Goal: Task Accomplishment & Management: Manage account settings

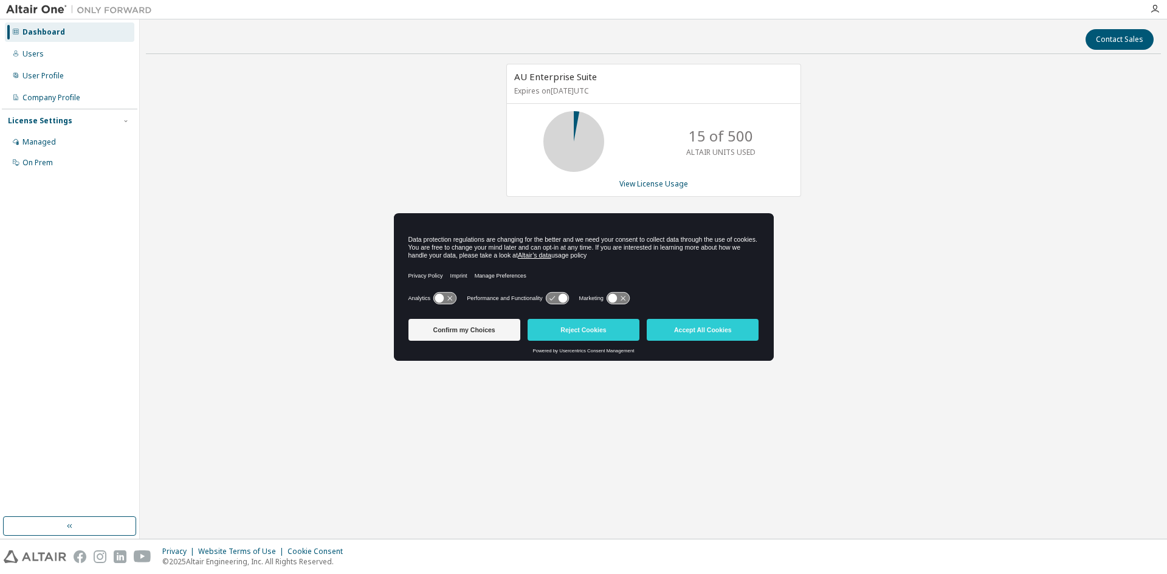
drag, startPoint x: 599, startPoint y: 333, endPoint x: 579, endPoint y: 326, distance: 21.1
click at [599, 333] on button "Reject Cookies" at bounding box center [583, 330] width 112 height 22
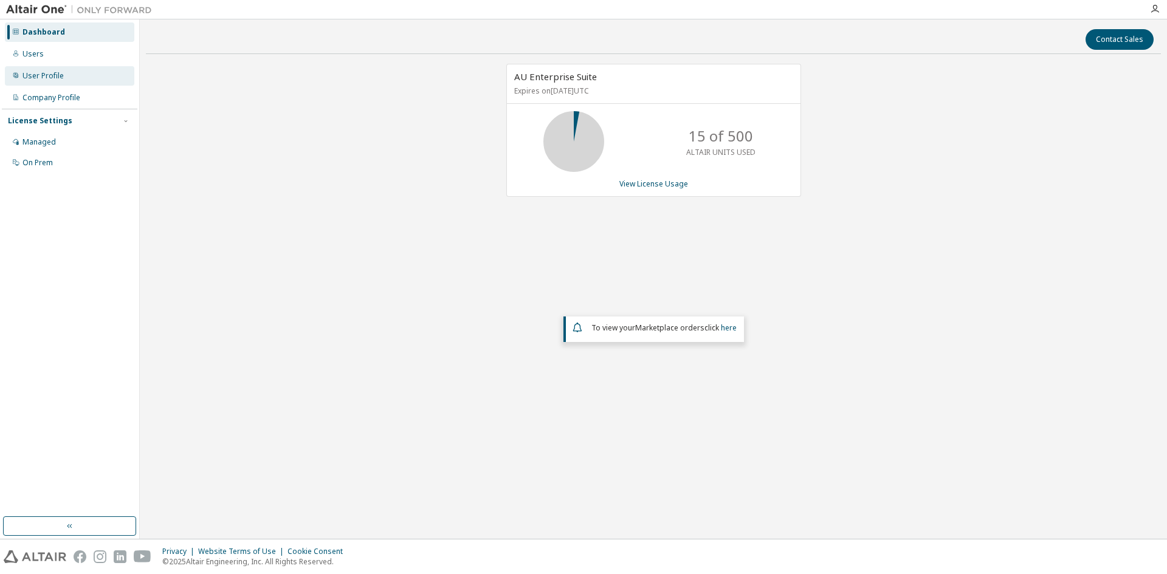
click at [39, 75] on div "User Profile" at bounding box center [42, 76] width 41 height 10
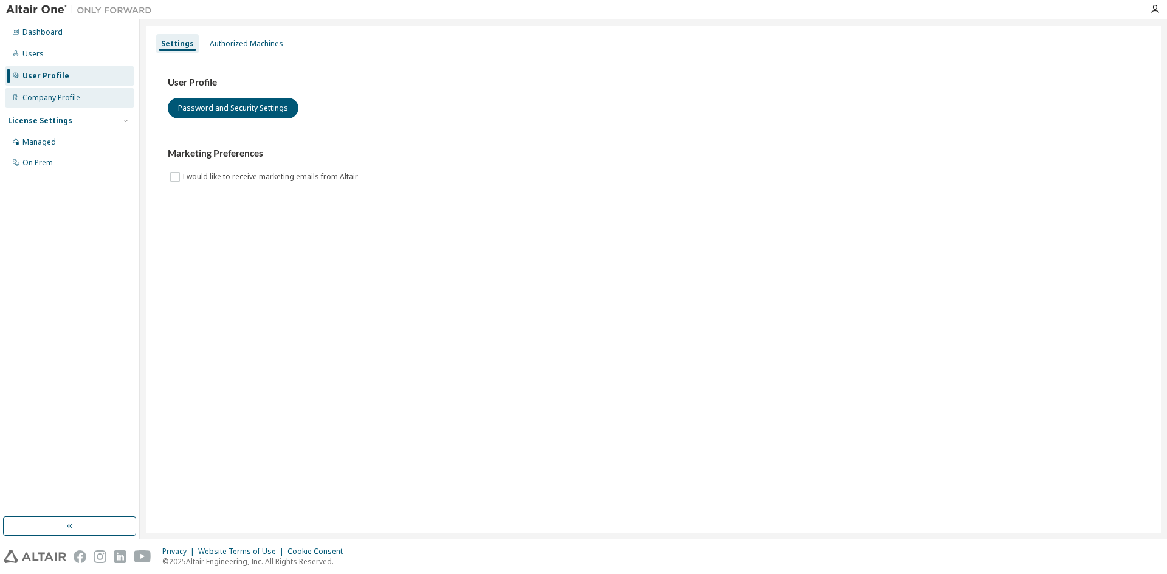
click at [42, 89] on div "Company Profile" at bounding box center [69, 97] width 129 height 19
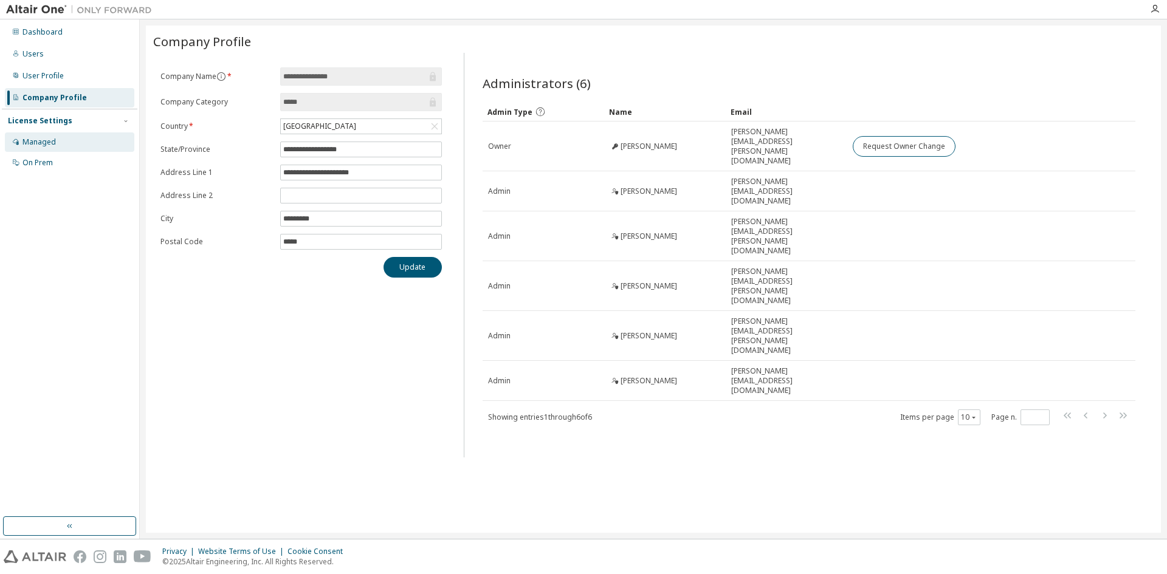
click at [50, 142] on div "Managed" at bounding box center [38, 142] width 33 height 10
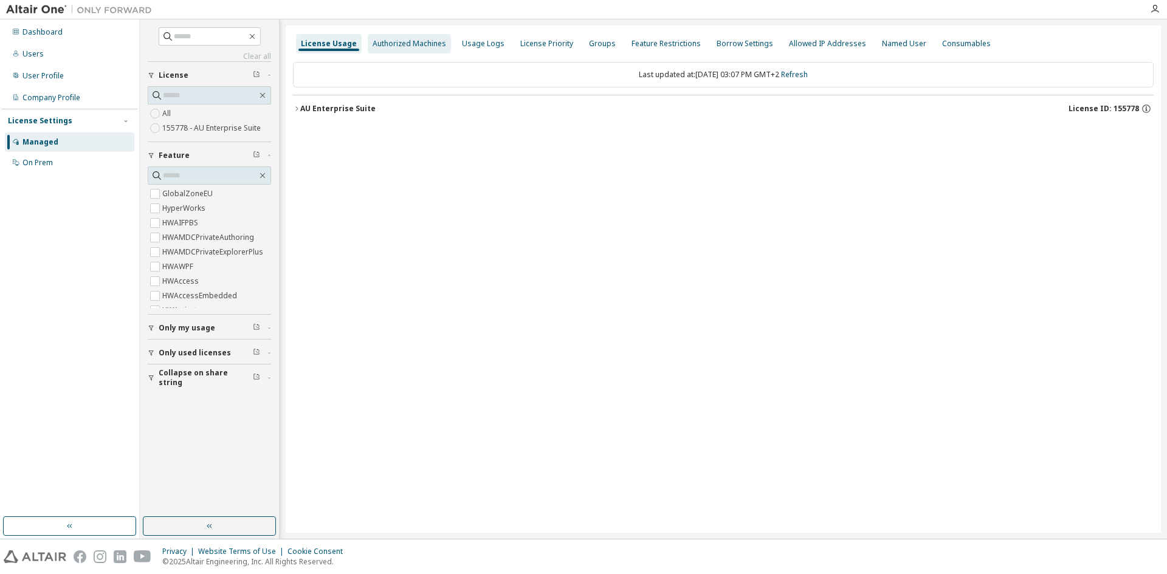
click at [401, 42] on div "Authorized Machines" at bounding box center [409, 44] width 74 height 10
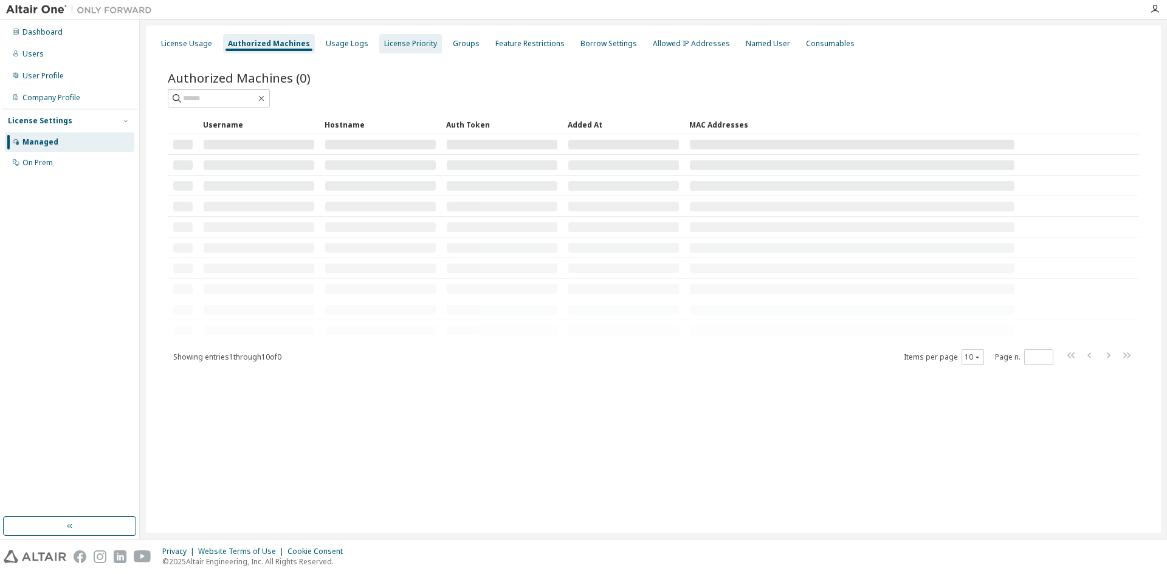
click at [394, 41] on div "License Priority" at bounding box center [410, 44] width 53 height 10
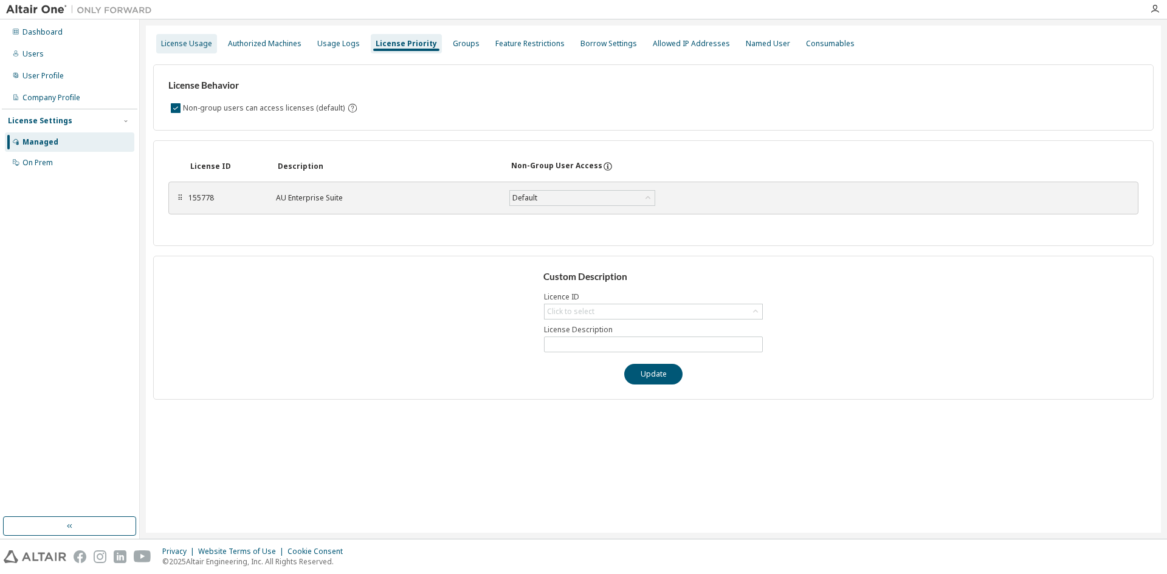
click at [190, 40] on div "License Usage" at bounding box center [186, 44] width 51 height 10
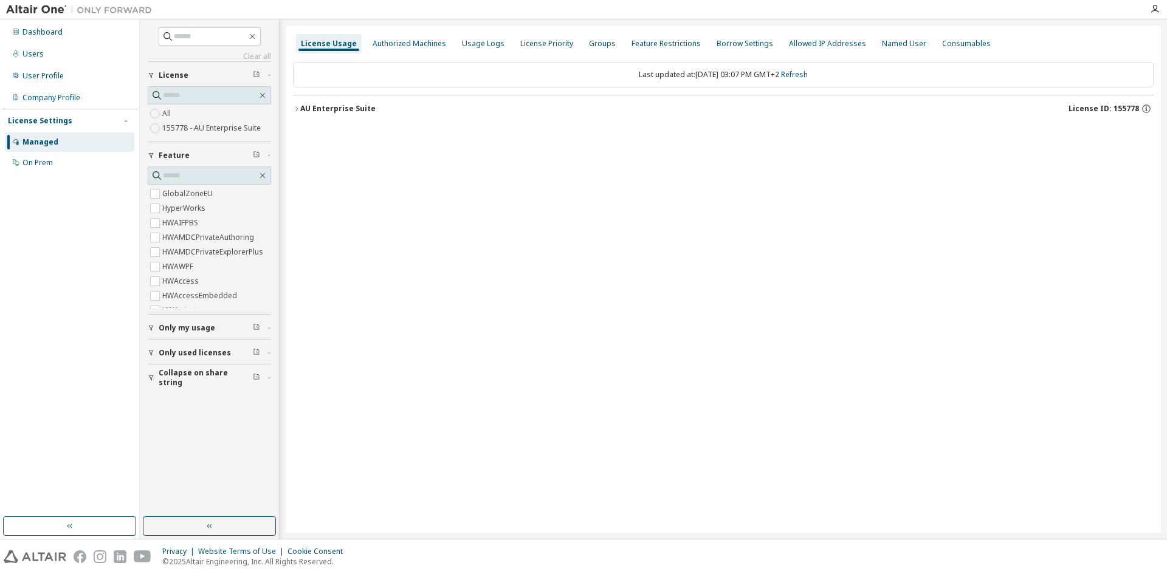
click at [318, 112] on div "AU Enterprise Suite" at bounding box center [337, 109] width 75 height 10
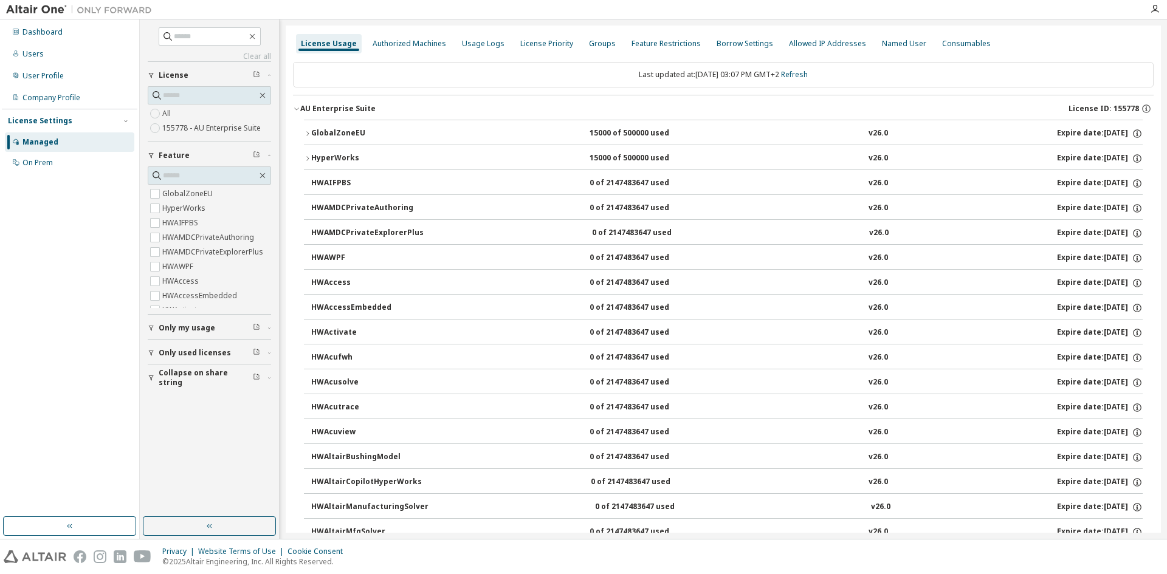
click at [348, 105] on div "AU Enterprise Suite" at bounding box center [337, 109] width 75 height 10
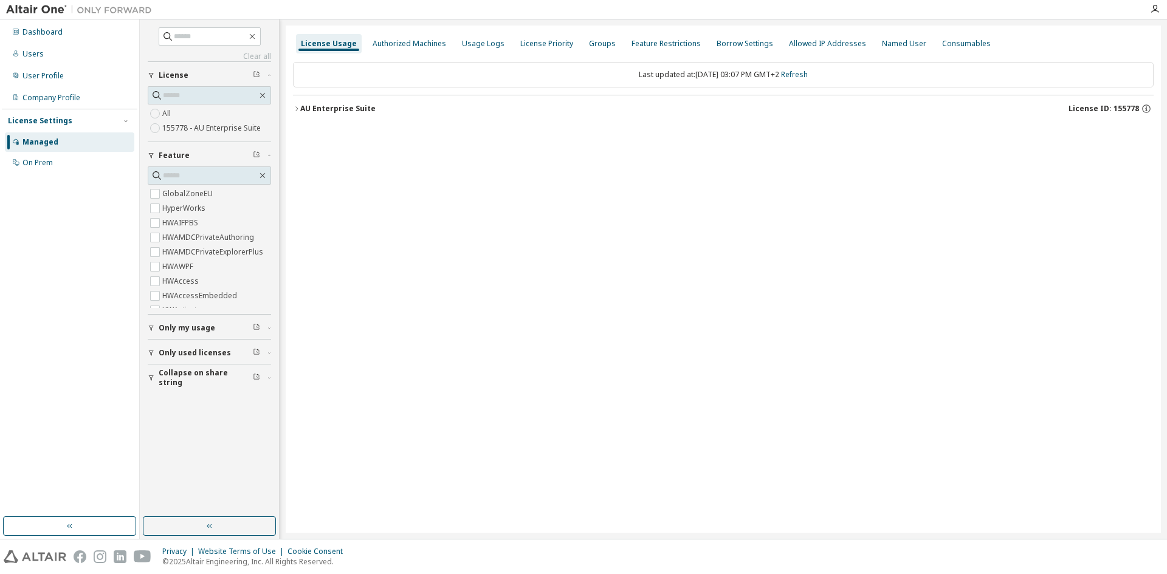
click at [348, 105] on div "AU Enterprise Suite" at bounding box center [337, 109] width 75 height 10
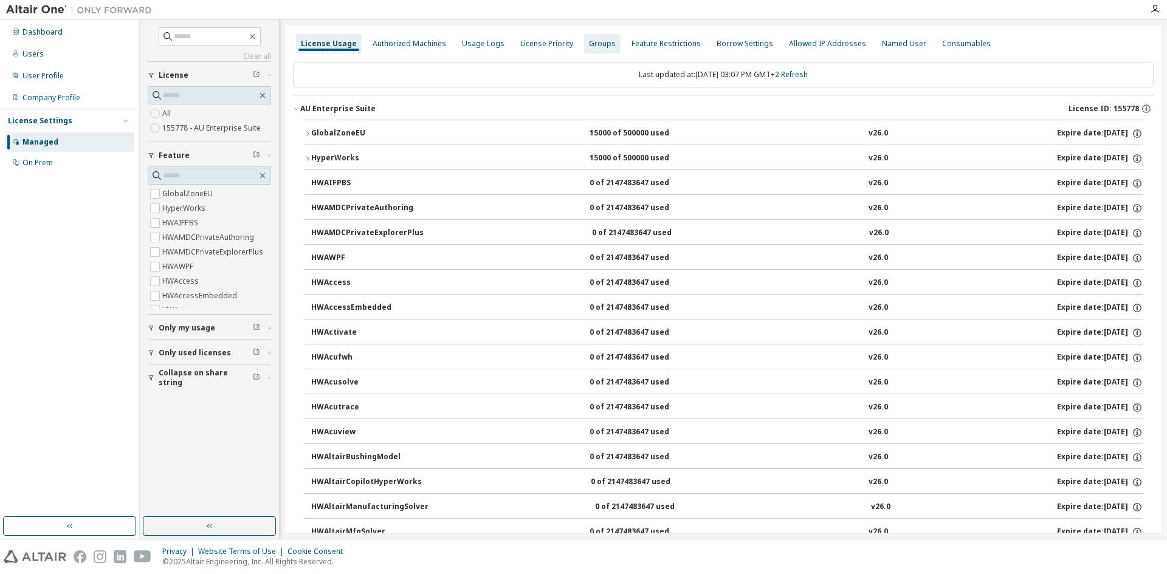
click at [597, 39] on div "Groups" at bounding box center [602, 44] width 27 height 10
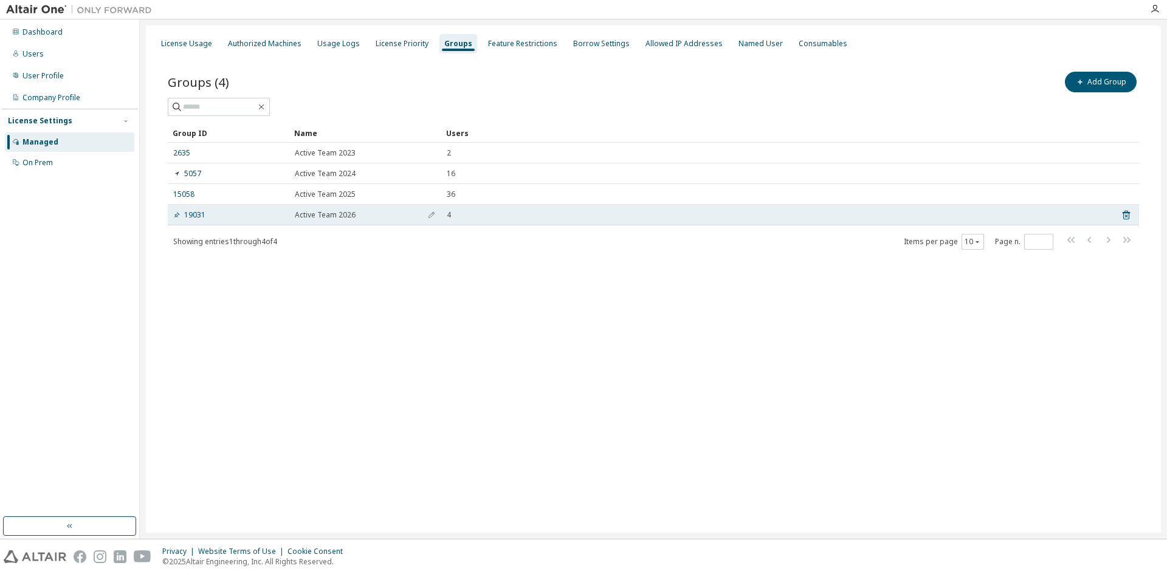
click at [686, 213] on div "4" at bounding box center [775, 215] width 657 height 10
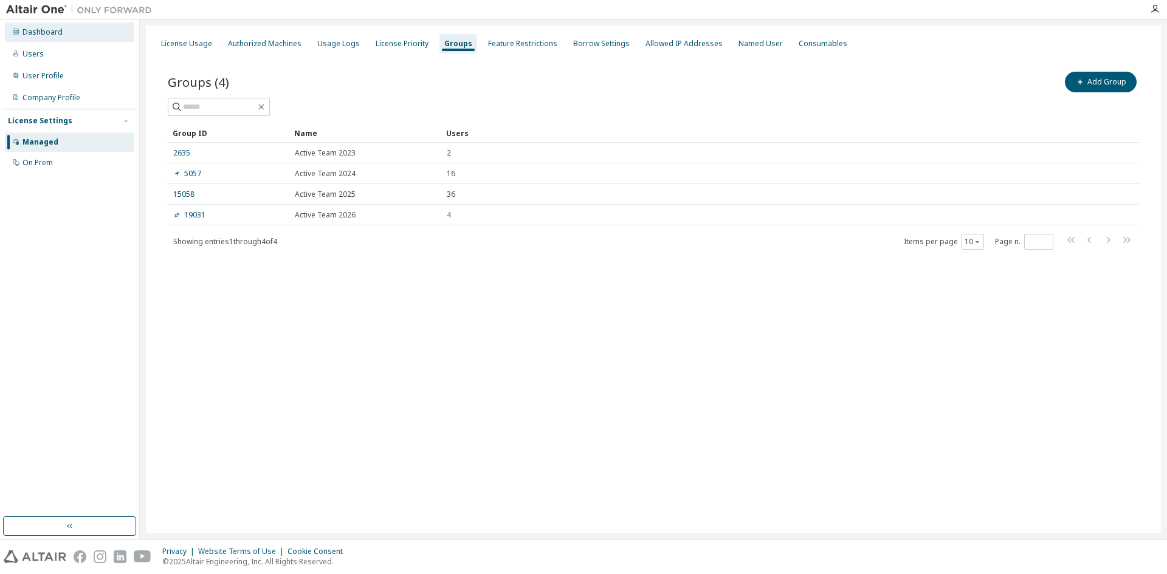
click at [43, 33] on div "Dashboard" at bounding box center [42, 32] width 40 height 10
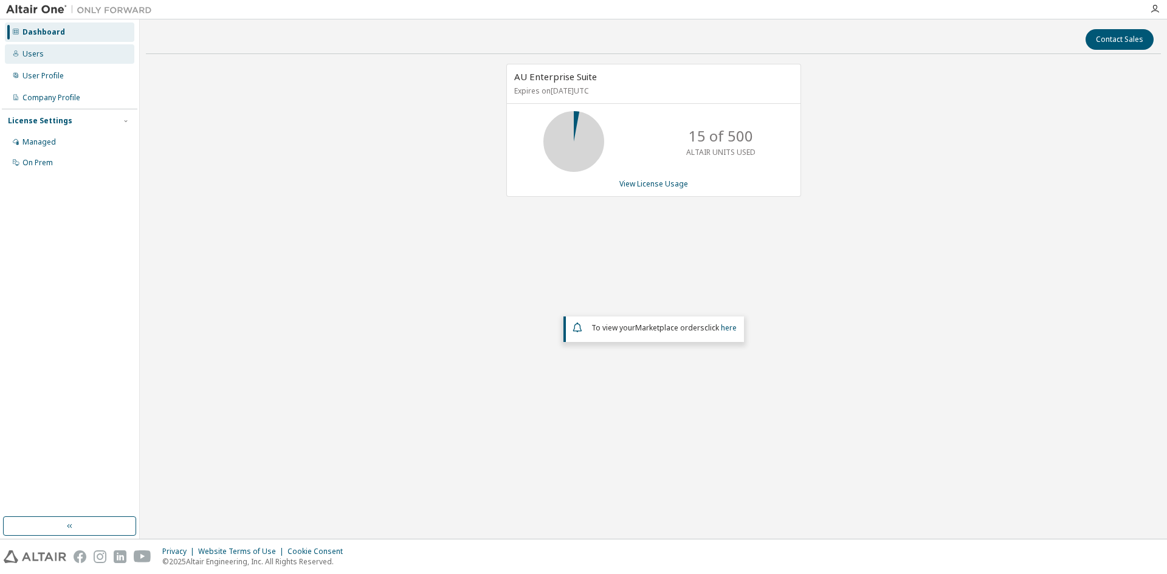
click at [40, 53] on div "Users" at bounding box center [32, 54] width 21 height 10
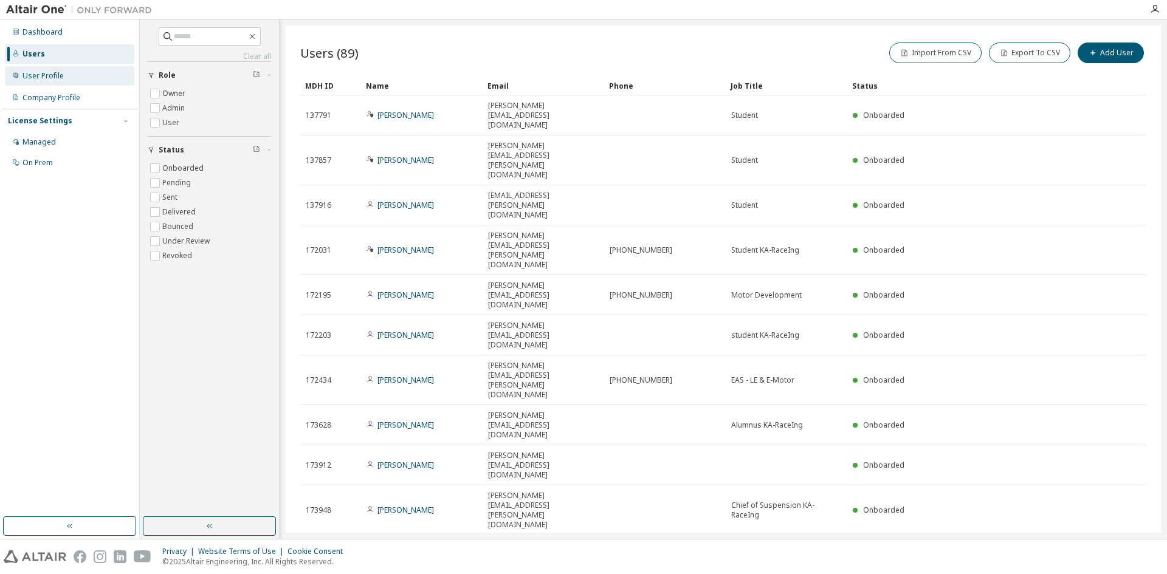
click at [65, 78] on div "User Profile" at bounding box center [69, 75] width 129 height 19
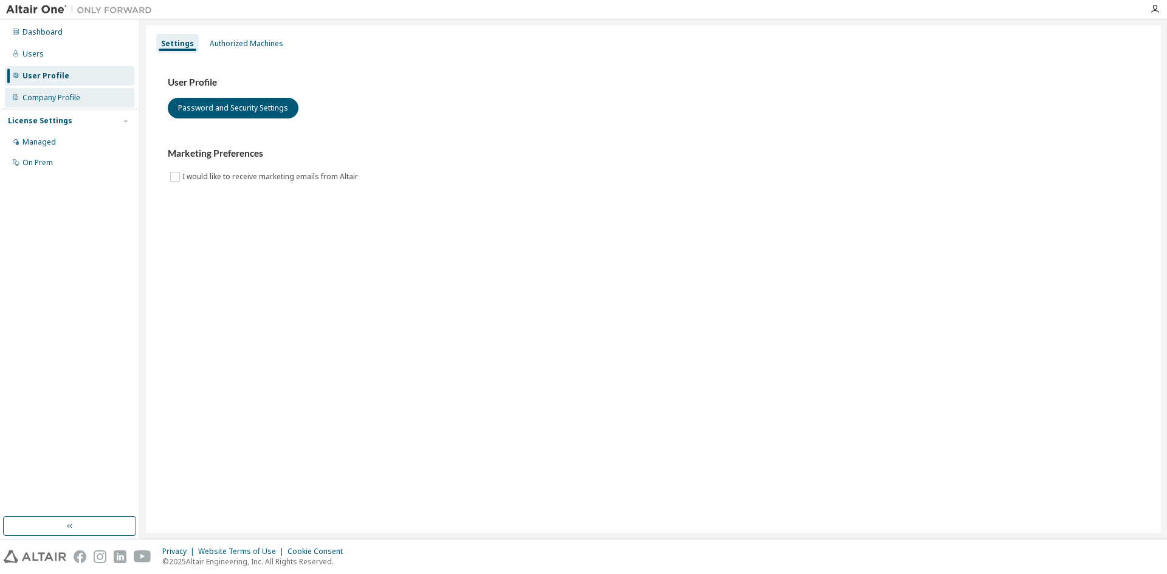
click at [58, 100] on div "Company Profile" at bounding box center [51, 98] width 58 height 10
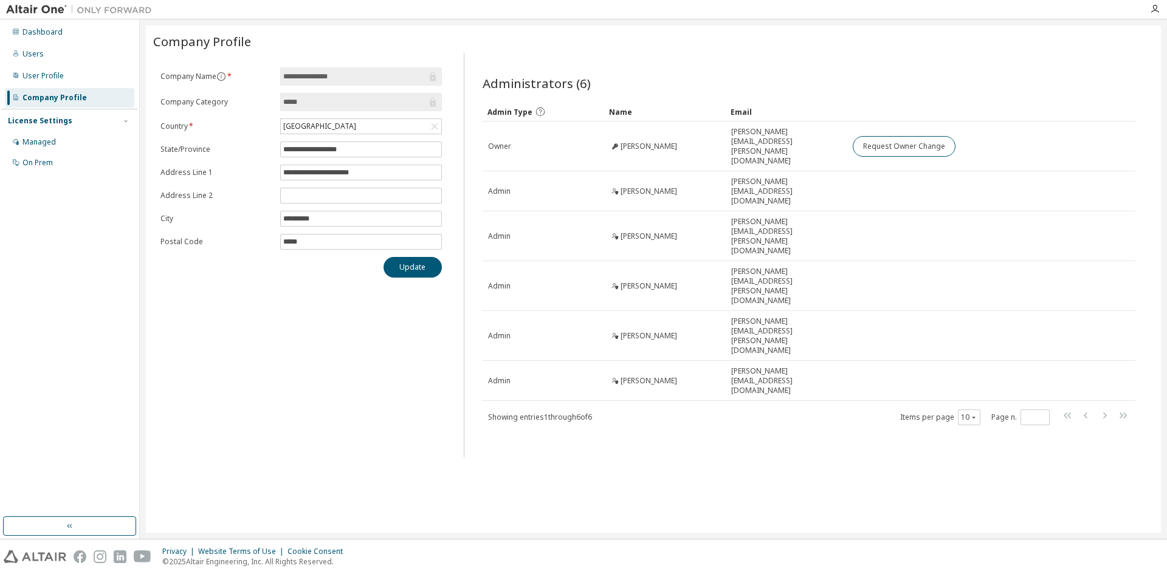
click at [53, 119] on div "License Settings" at bounding box center [40, 121] width 64 height 10
click at [47, 117] on div "License Settings" at bounding box center [40, 121] width 64 height 10
click at [31, 150] on div "Managed" at bounding box center [69, 141] width 129 height 19
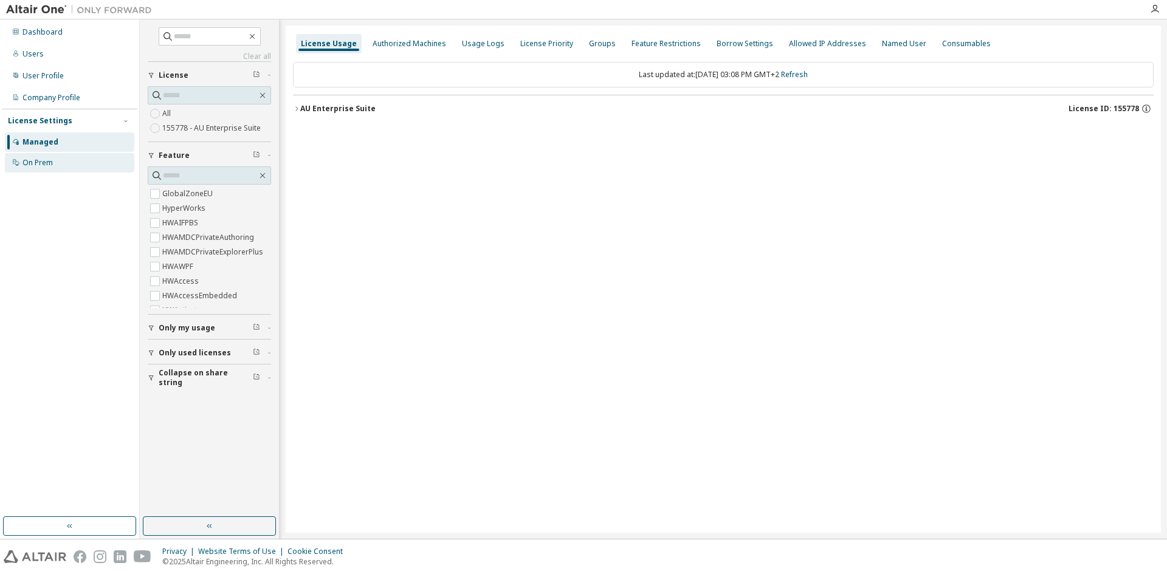
click at [50, 162] on div "On Prem" at bounding box center [37, 163] width 30 height 10
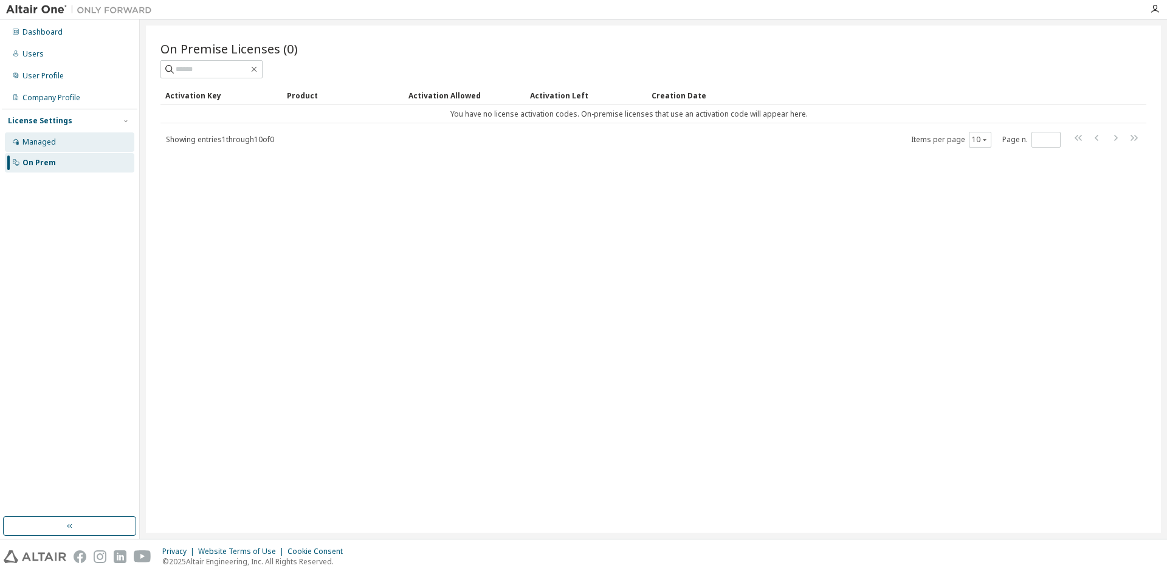
click at [49, 145] on div "Managed" at bounding box center [38, 142] width 33 height 10
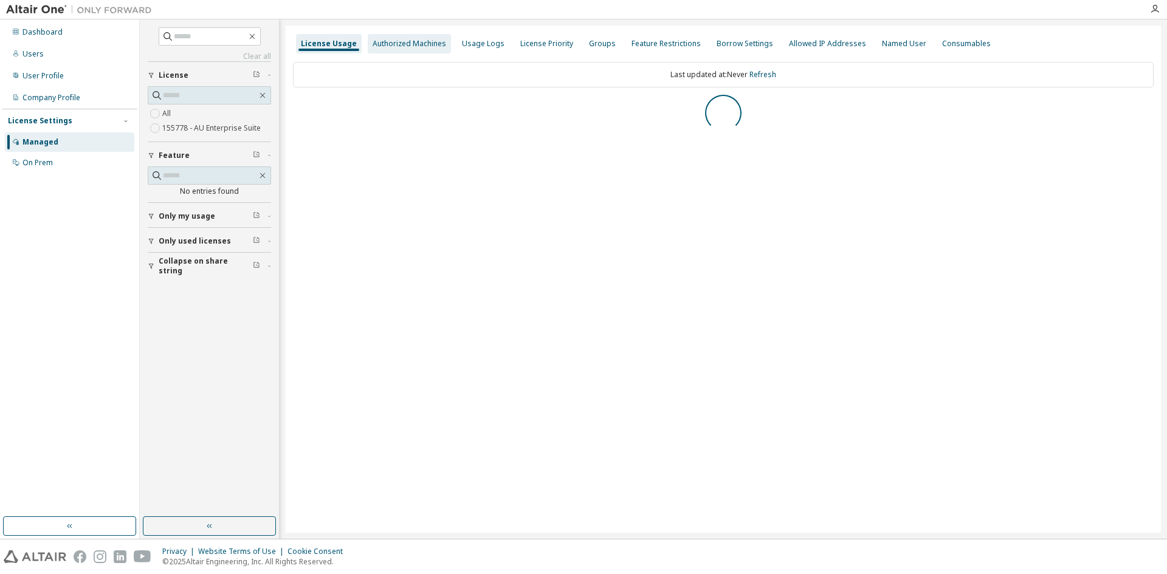
click at [391, 49] on div "Authorized Machines" at bounding box center [409, 43] width 83 height 19
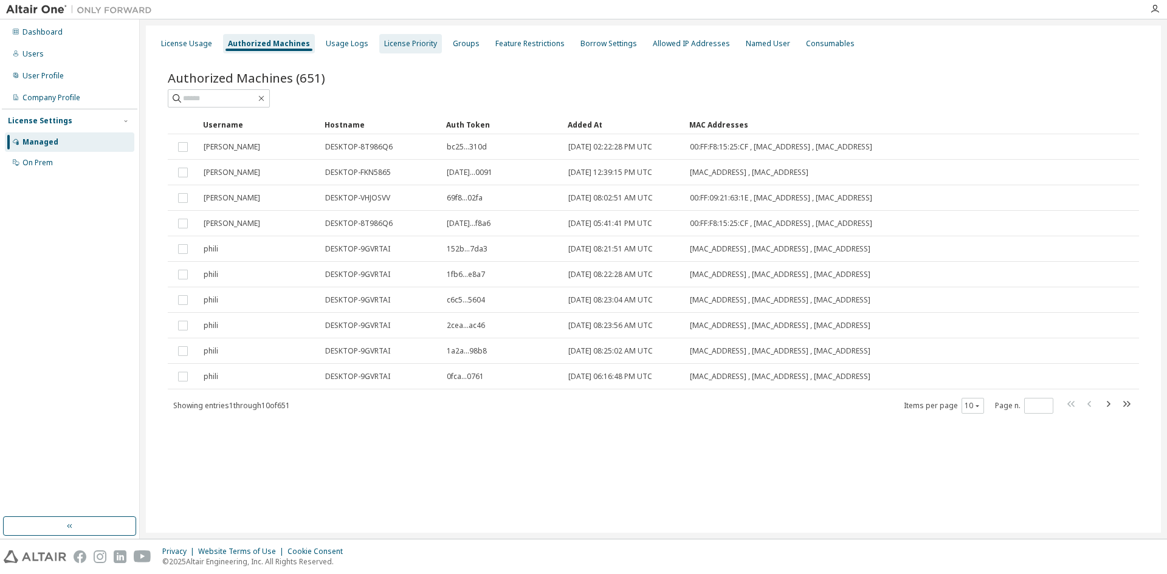
click at [384, 47] on div "License Priority" at bounding box center [410, 44] width 53 height 10
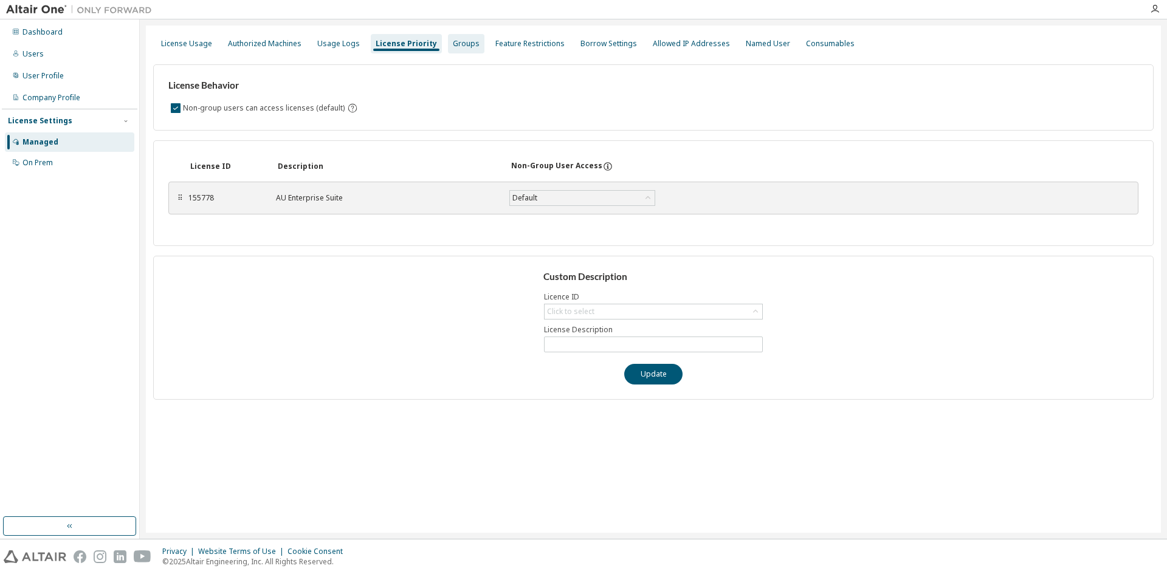
click at [448, 35] on div "Groups" at bounding box center [466, 43] width 36 height 19
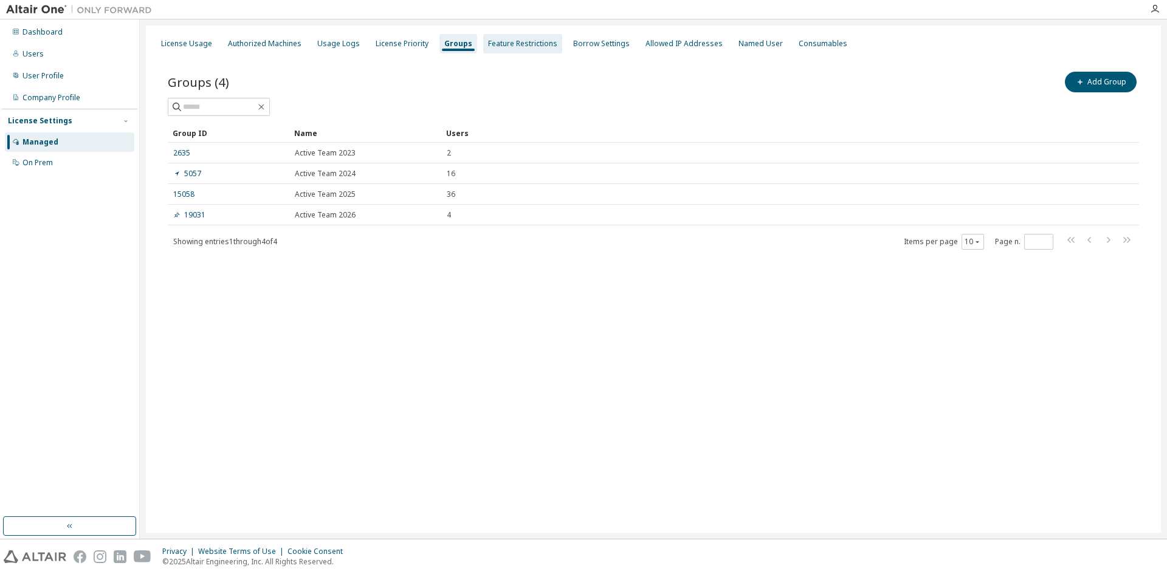
click at [493, 36] on div "Feature Restrictions" at bounding box center [522, 43] width 79 height 19
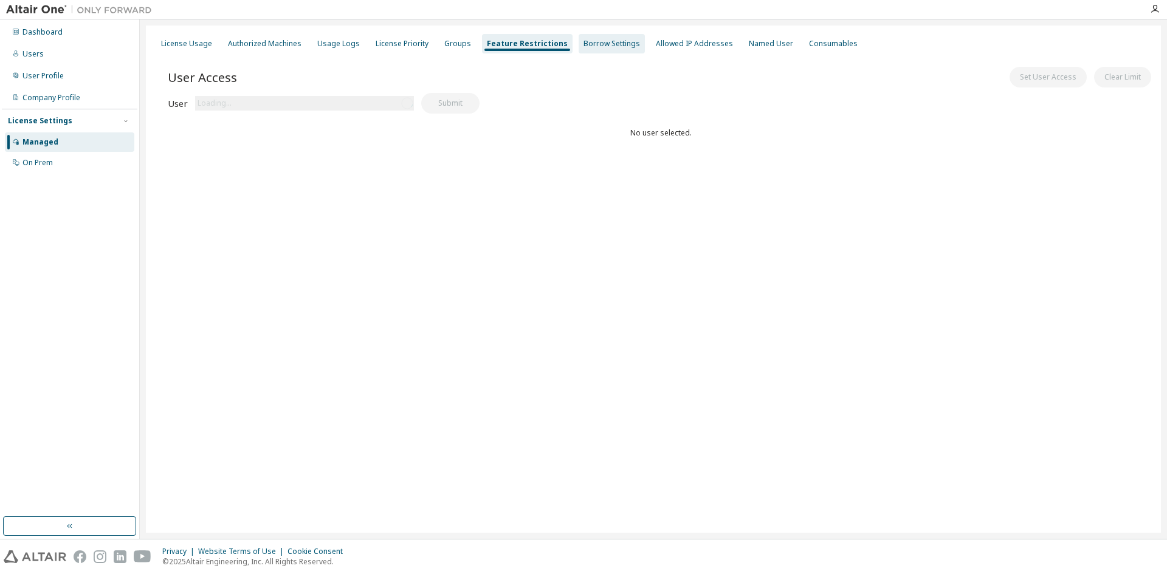
click at [598, 43] on div "Borrow Settings" at bounding box center [611, 44] width 57 height 10
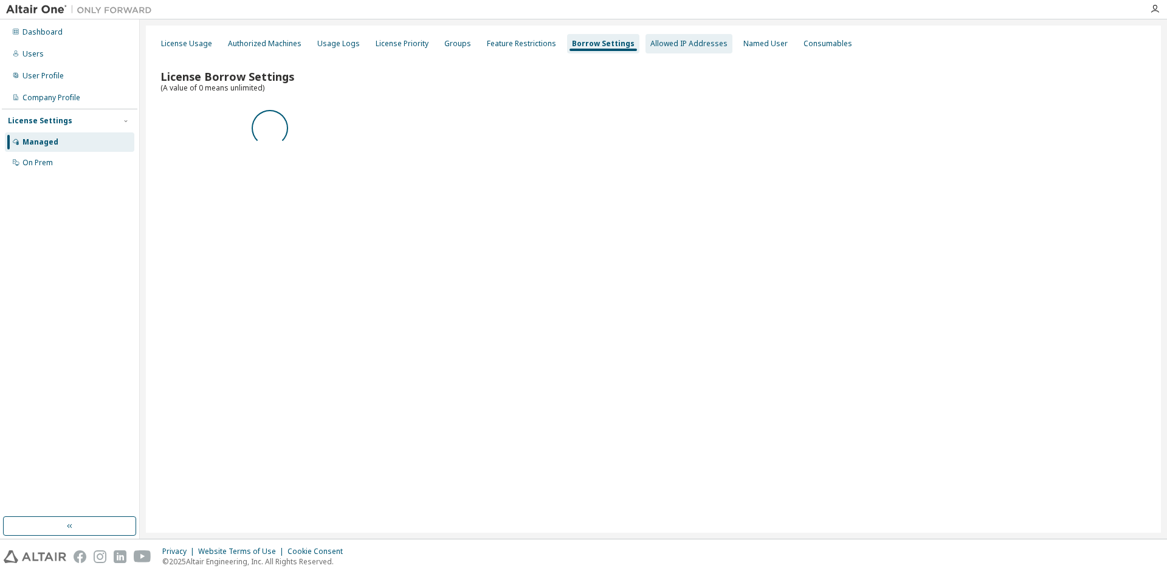
click at [694, 43] on div "Allowed IP Addresses" at bounding box center [688, 44] width 77 height 10
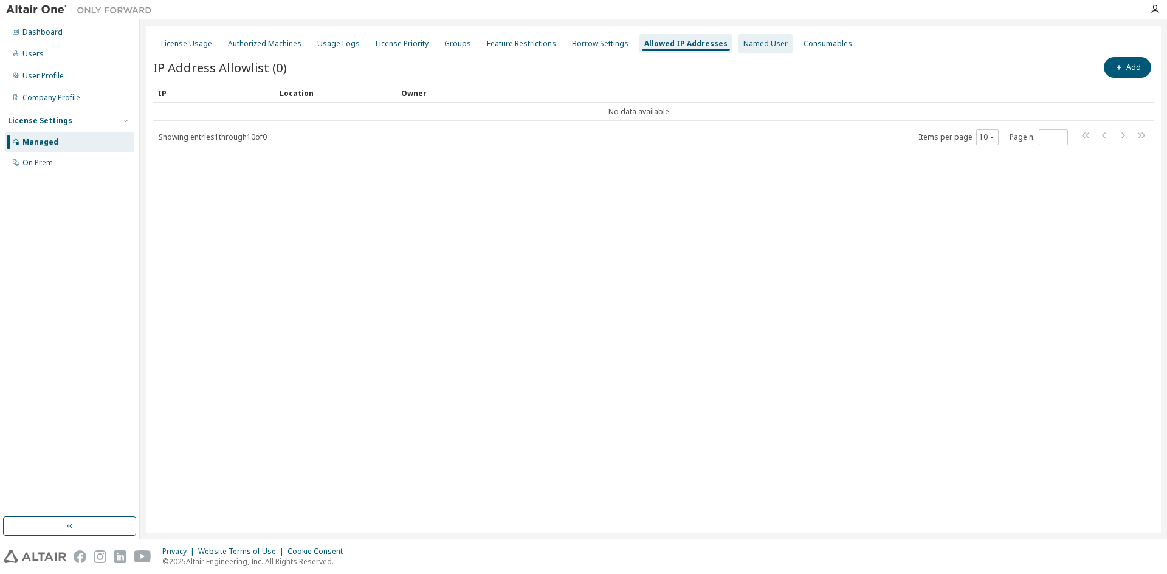
click at [758, 43] on div "Named User" at bounding box center [765, 44] width 44 height 10
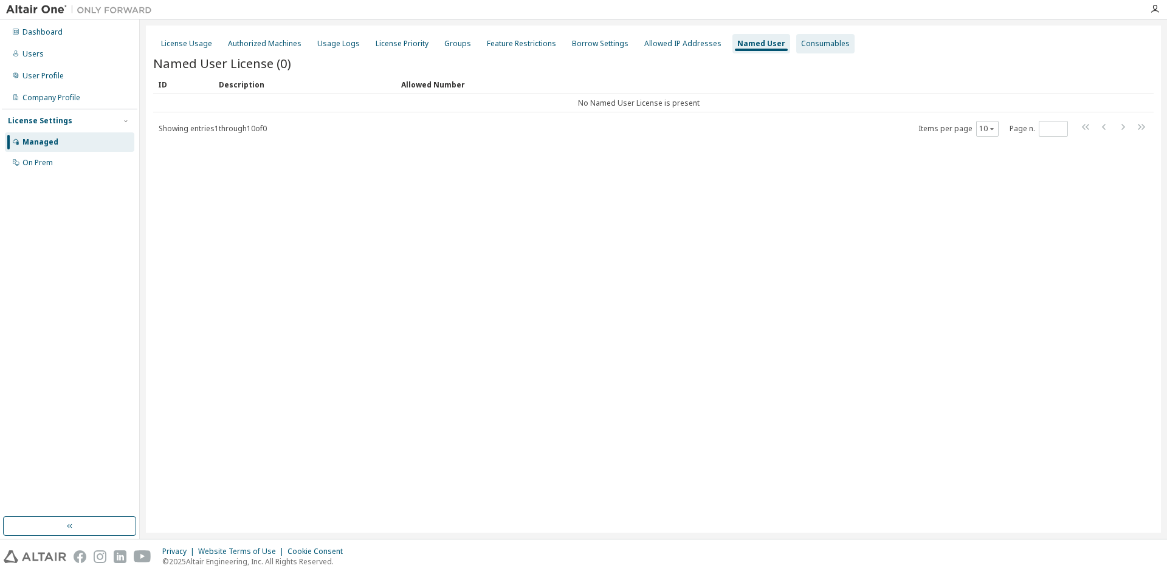
click at [801, 40] on div "Consumables" at bounding box center [825, 44] width 49 height 10
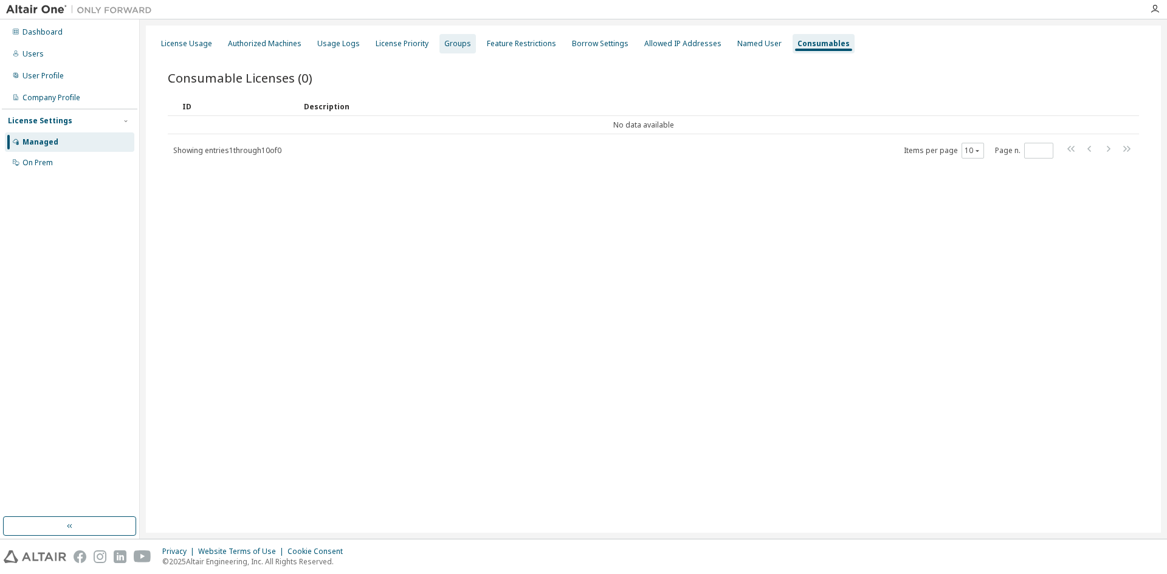
click at [448, 44] on div "Groups" at bounding box center [457, 44] width 27 height 10
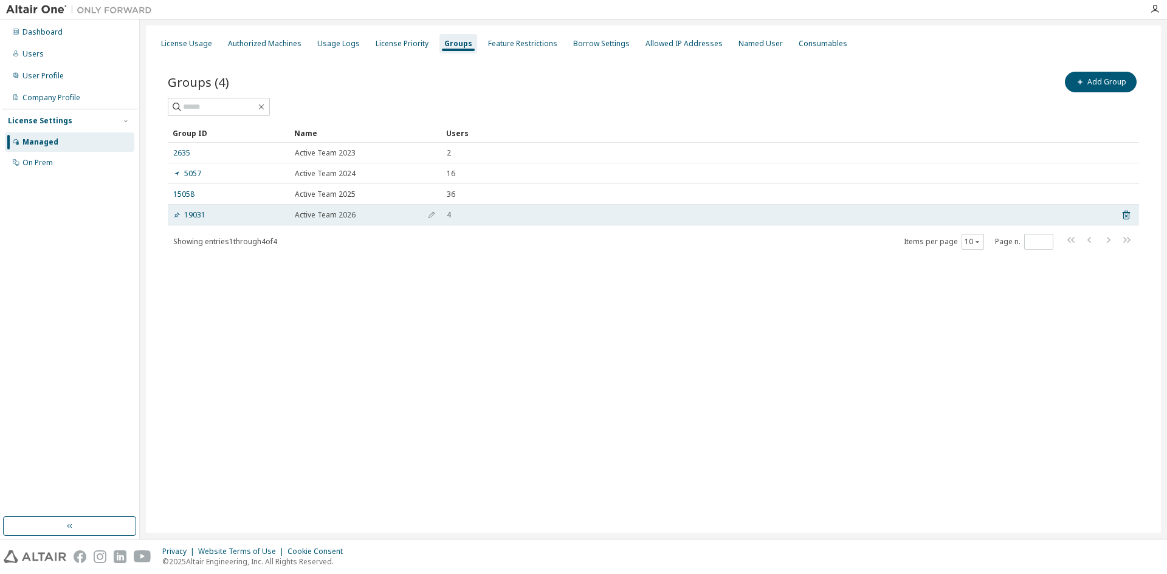
click at [446, 213] on td "4" at bounding box center [775, 215] width 668 height 21
click at [202, 214] on link "19031" at bounding box center [189, 215] width 32 height 10
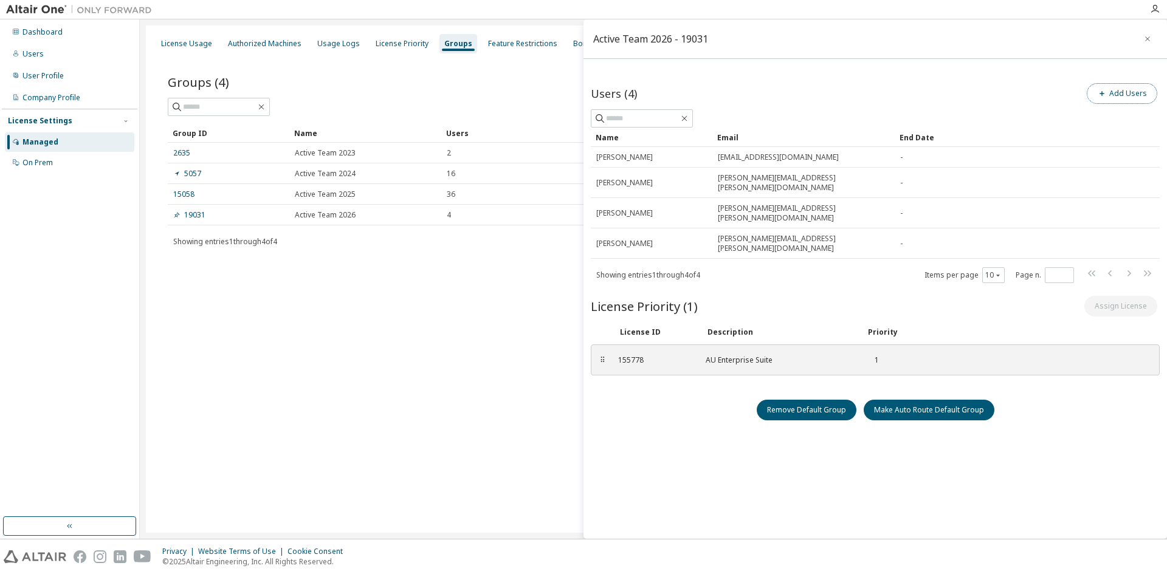
click at [1100, 87] on button "Add Users" at bounding box center [1121, 93] width 70 height 21
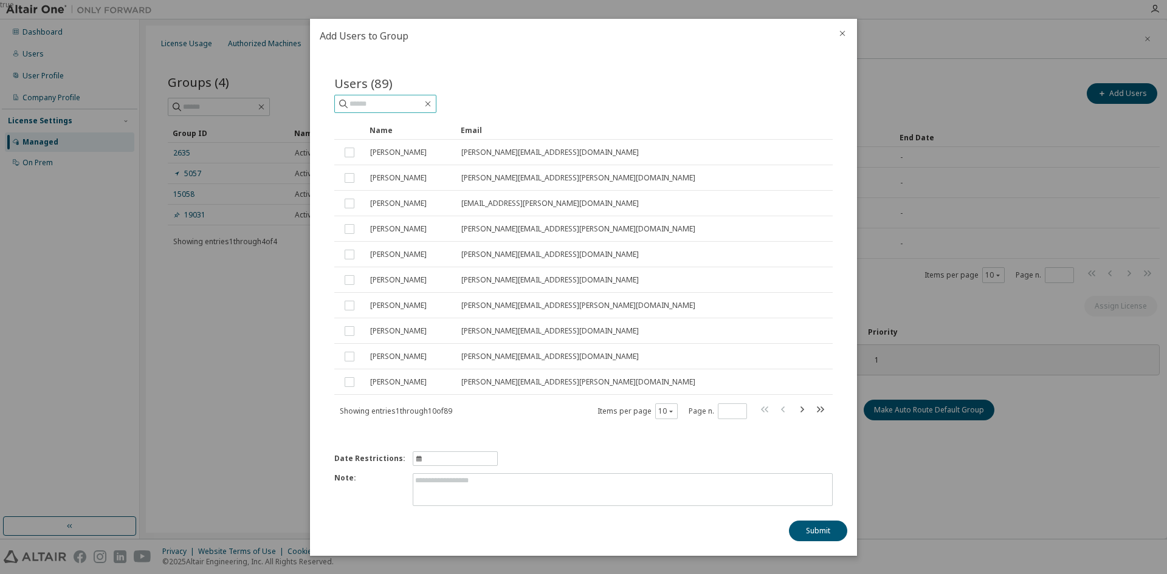
click at [372, 106] on input "text" at bounding box center [385, 104] width 73 height 12
type input "**********"
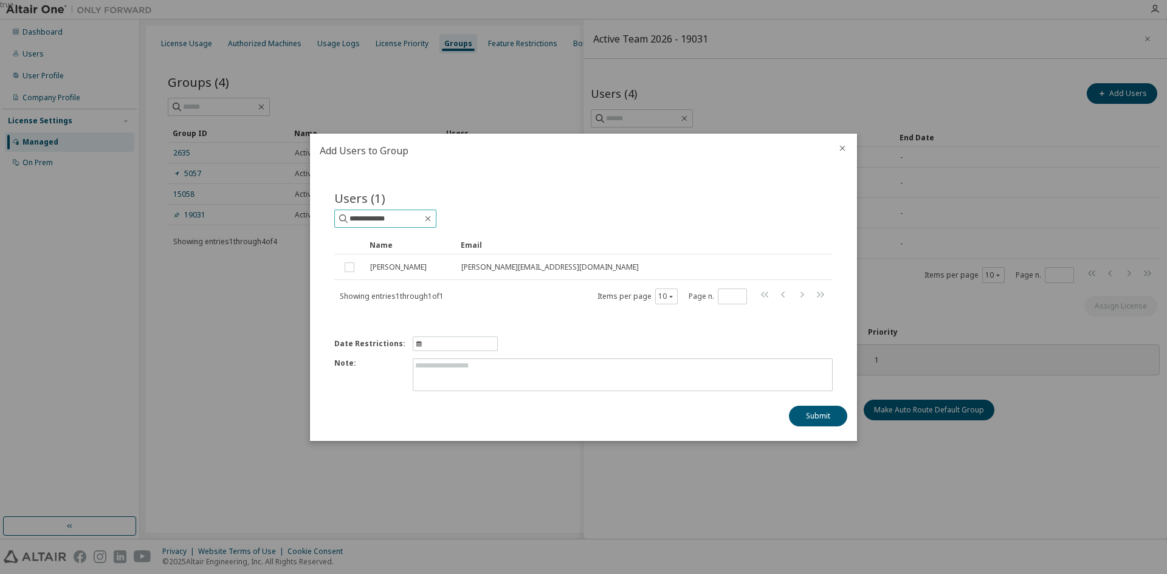
drag, startPoint x: 414, startPoint y: 219, endPoint x: 187, endPoint y: 238, distance: 228.7
click at [233, 0] on div "**********" at bounding box center [583, 0] width 1167 height 0
click at [849, 142] on div at bounding box center [842, 150] width 29 height 32
click at [847, 144] on div at bounding box center [842, 150] width 29 height 32
click at [843, 146] on icon "close" at bounding box center [842, 148] width 10 height 10
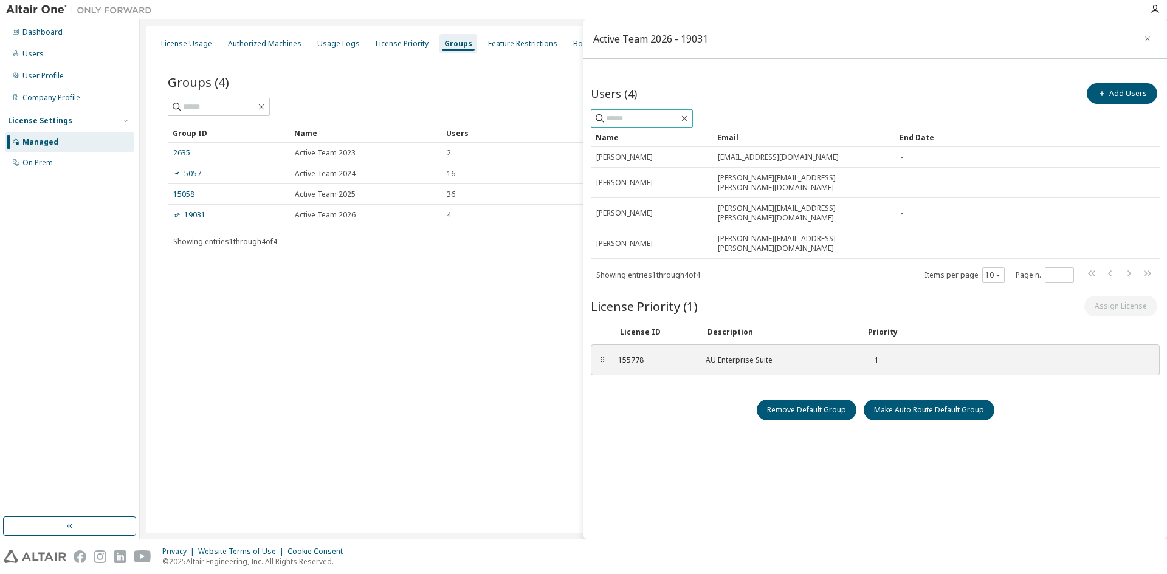
click at [640, 117] on input "text" at bounding box center [642, 118] width 73 height 12
paste input "**********"
type input "**********"
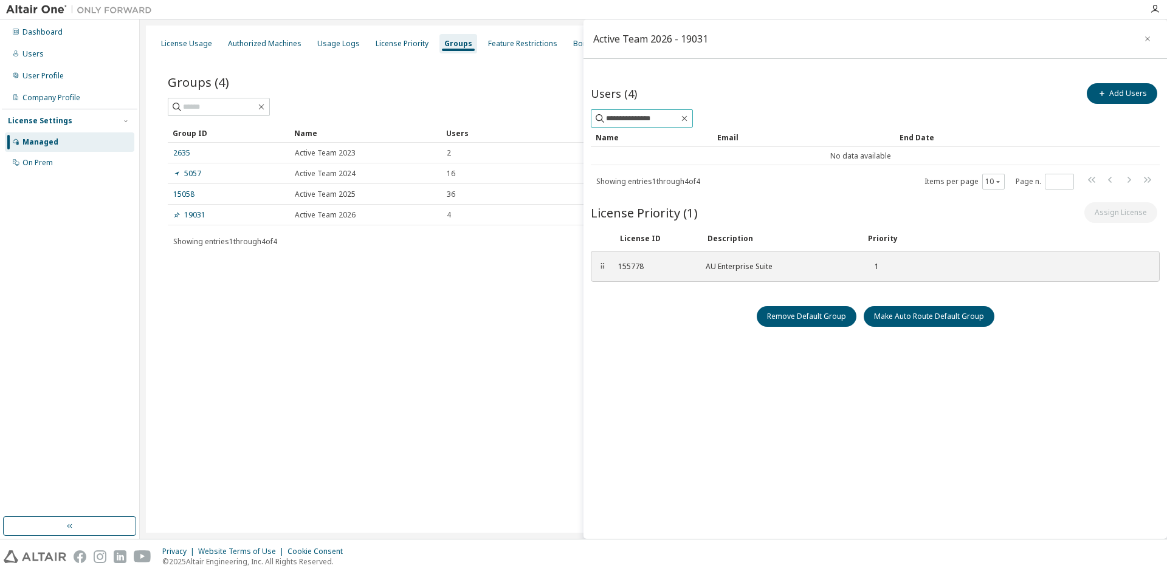
drag, startPoint x: 676, startPoint y: 117, endPoint x: 509, endPoint y: 110, distance: 167.2
click at [509, 110] on main "**********" at bounding box center [653, 279] width 1027 height 520
click at [1133, 89] on button "Add Users" at bounding box center [1121, 93] width 70 height 21
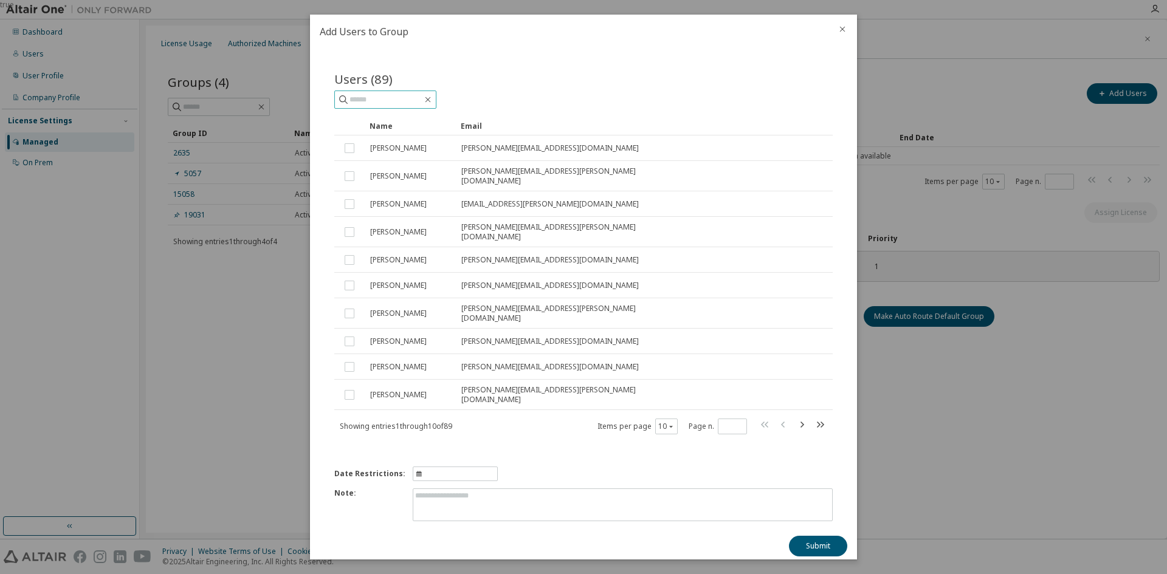
click at [395, 103] on input "text" at bounding box center [385, 100] width 73 height 12
paste input "**********"
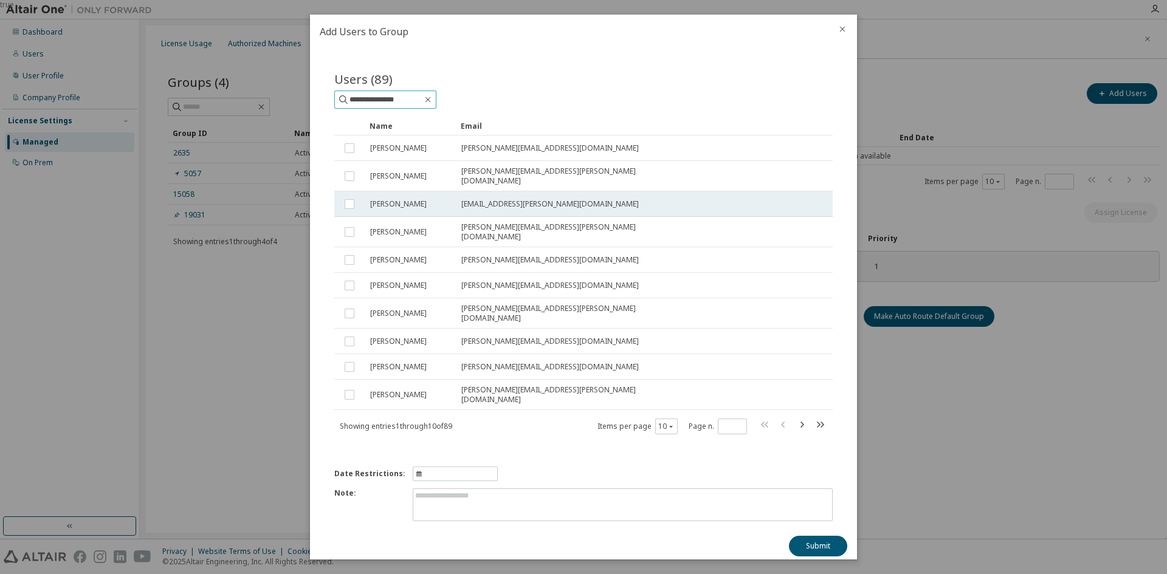
type input "**********"
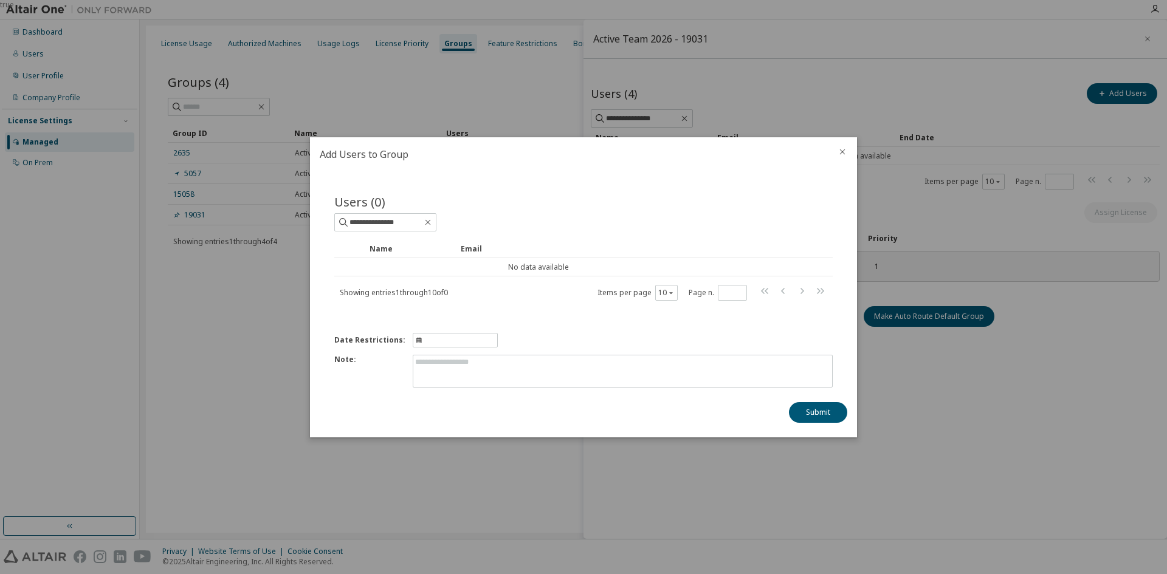
click at [836, 150] on div at bounding box center [842, 153] width 29 height 32
click at [841, 156] on icon "close" at bounding box center [842, 152] width 10 height 10
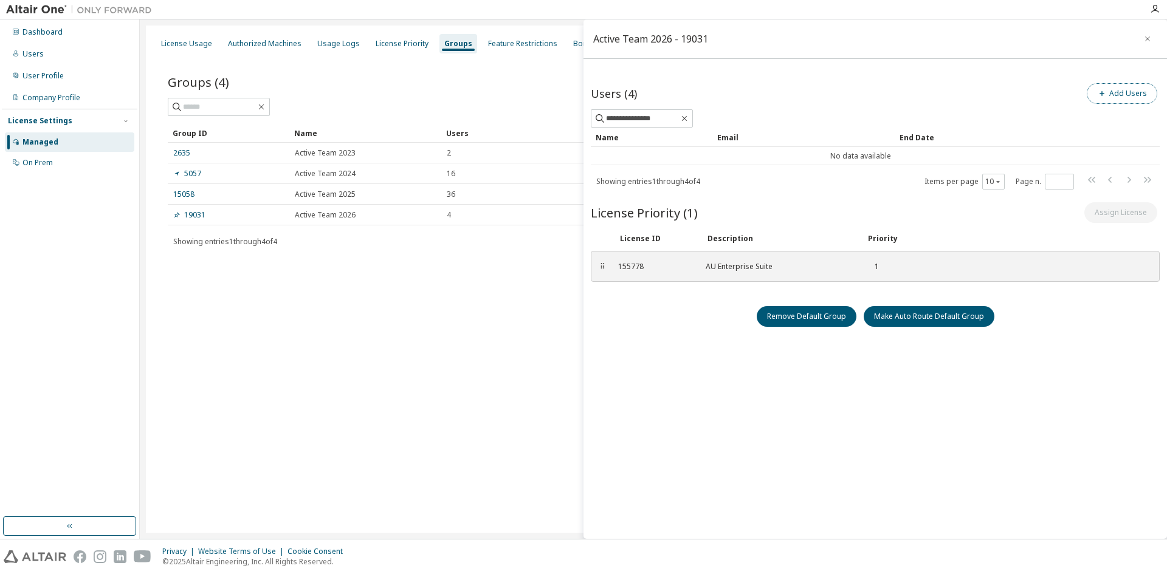
click at [1125, 89] on button "Add Users" at bounding box center [1121, 93] width 70 height 21
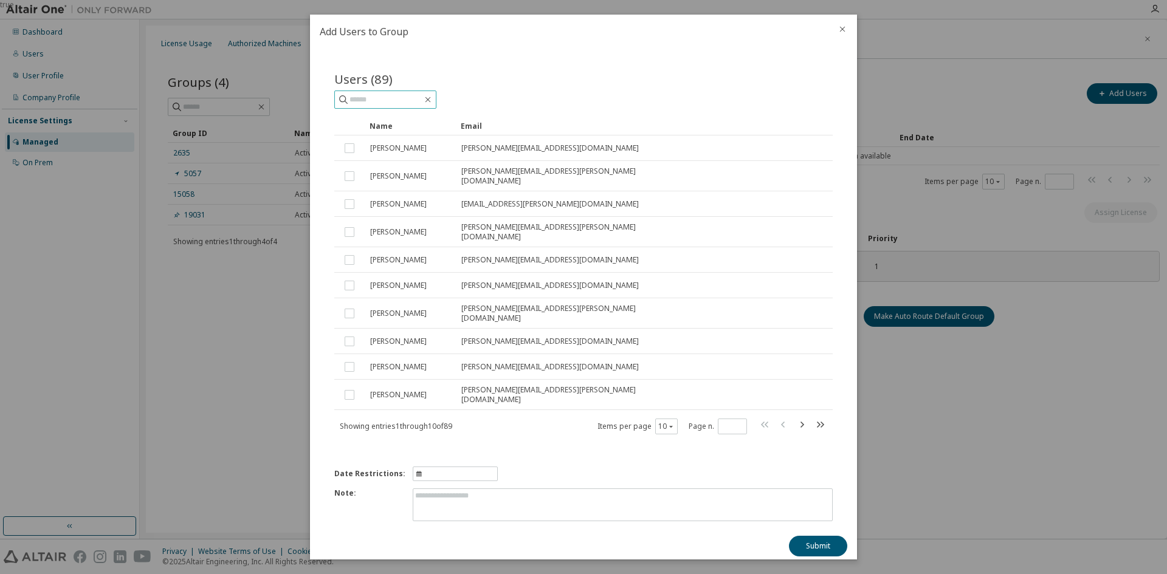
click at [422, 102] on input "text" at bounding box center [385, 100] width 73 height 12
paste input "**********"
type input "**********"
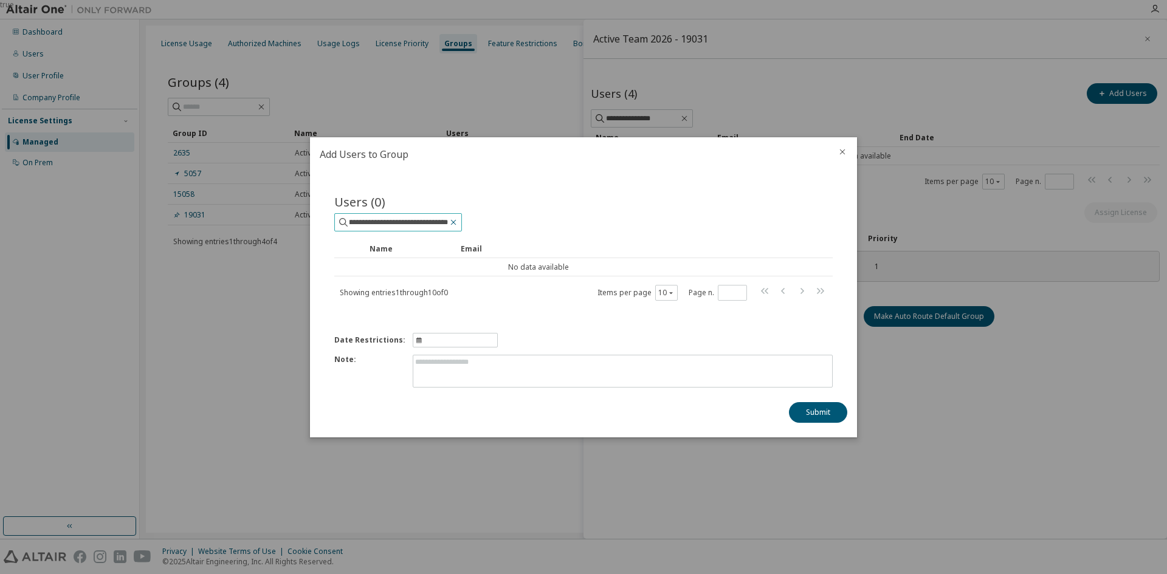
click at [450, 221] on icon "button" at bounding box center [453, 223] width 10 height 10
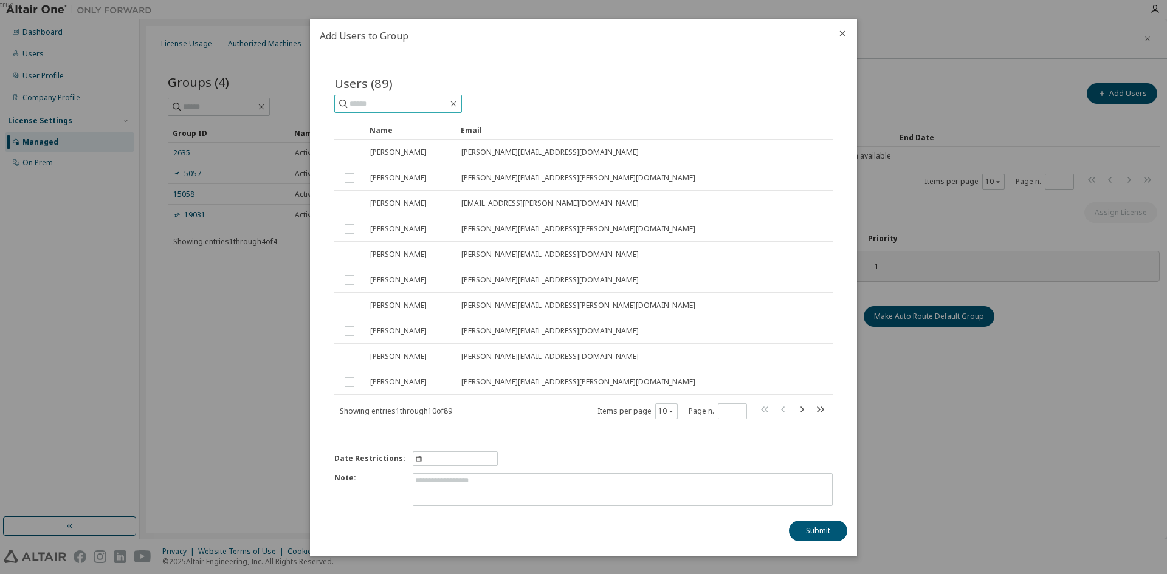
click at [387, 105] on input "text" at bounding box center [398, 104] width 98 height 12
type input "****"
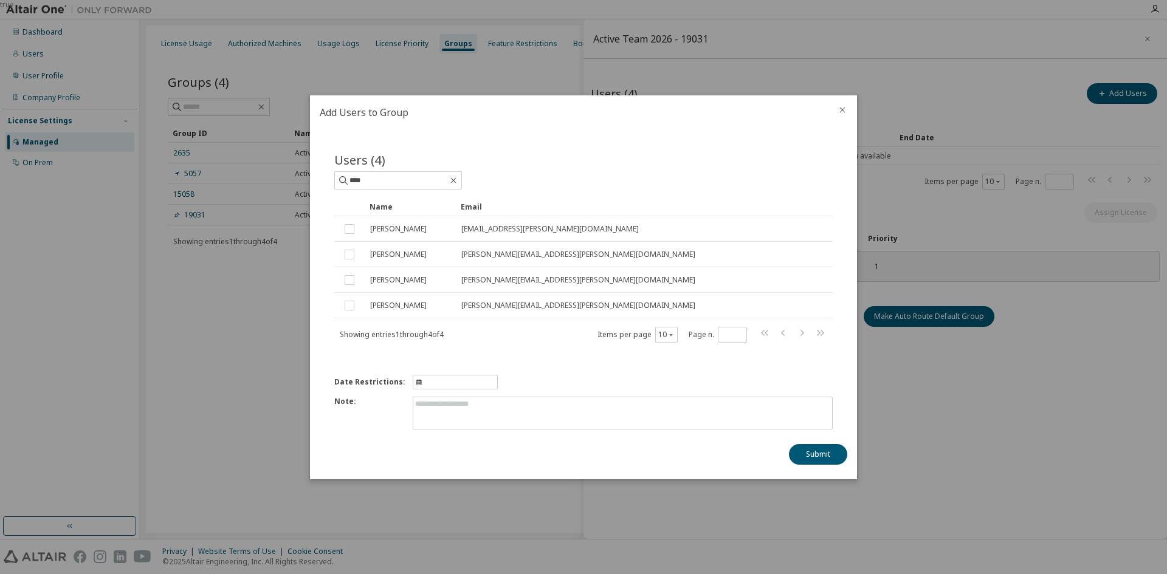
click at [837, 108] on icon "close" at bounding box center [842, 110] width 10 height 10
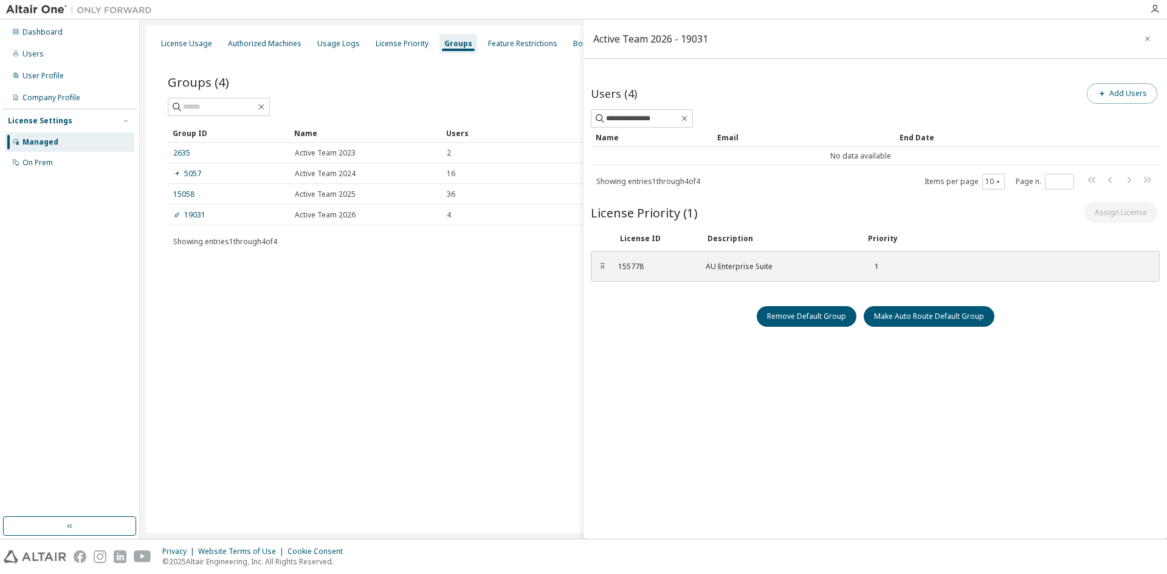
click at [1107, 92] on span "button" at bounding box center [1102, 94] width 10 height 10
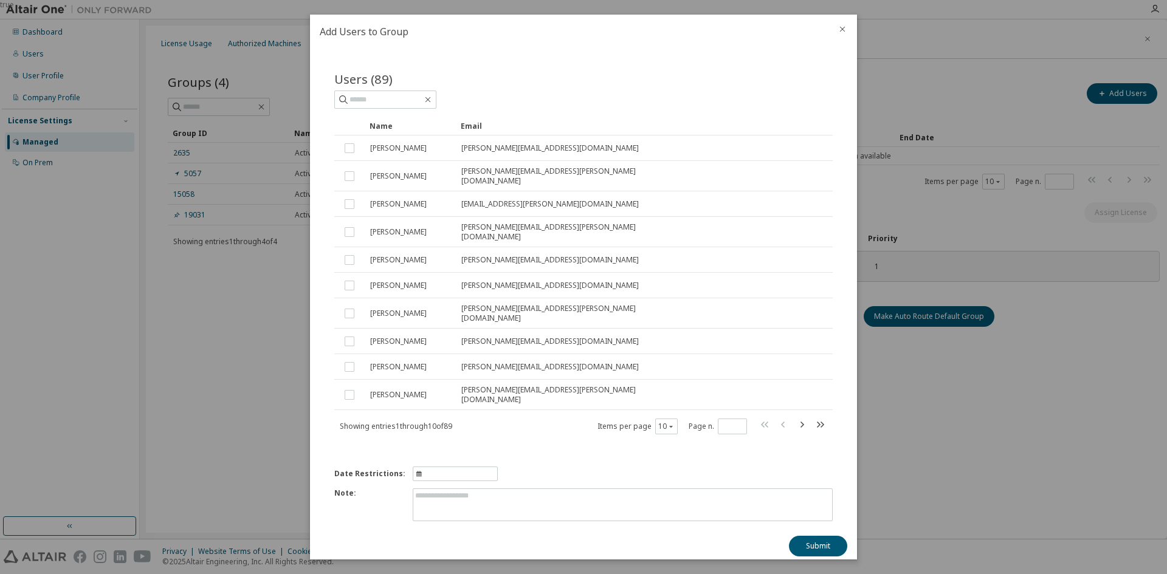
click at [839, 32] on icon "close" at bounding box center [842, 29] width 10 height 10
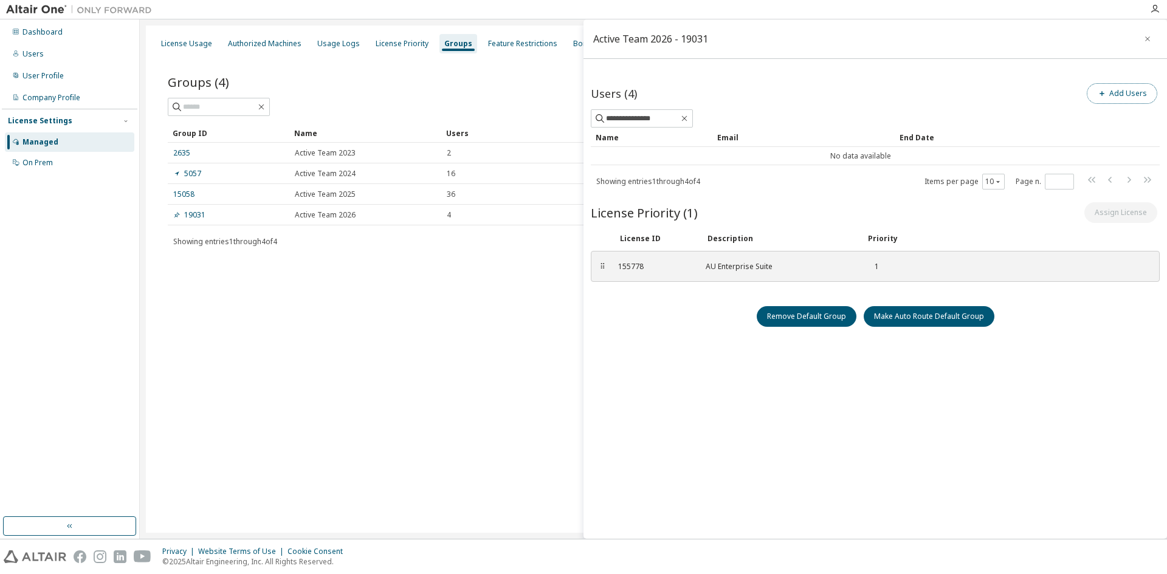
click at [1134, 98] on button "Add Users" at bounding box center [1121, 93] width 70 height 21
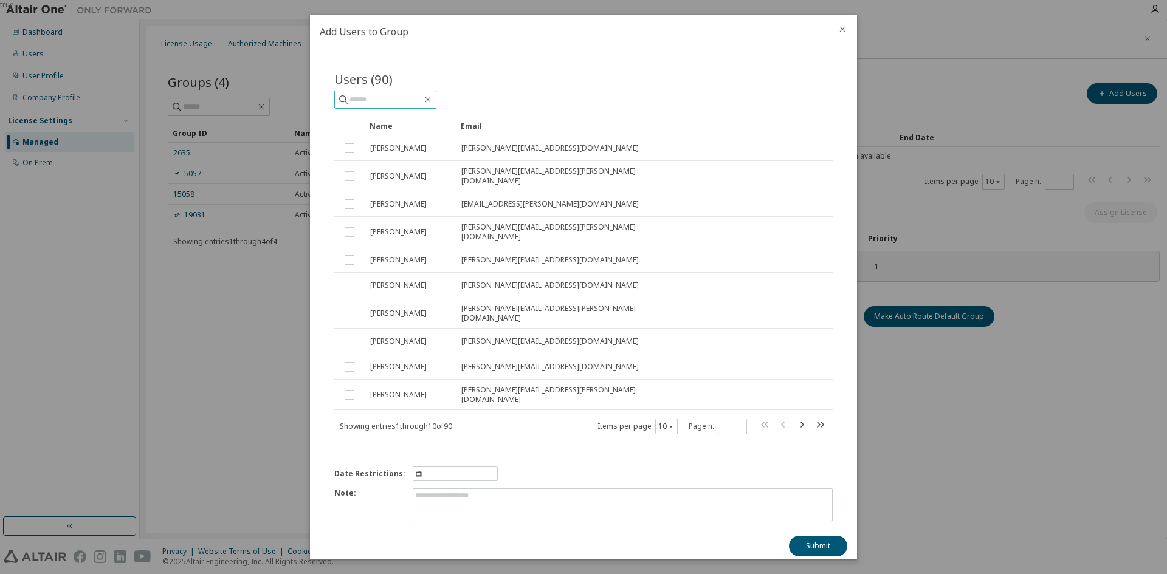
click at [395, 105] on input "text" at bounding box center [385, 100] width 73 height 12
type input "********"
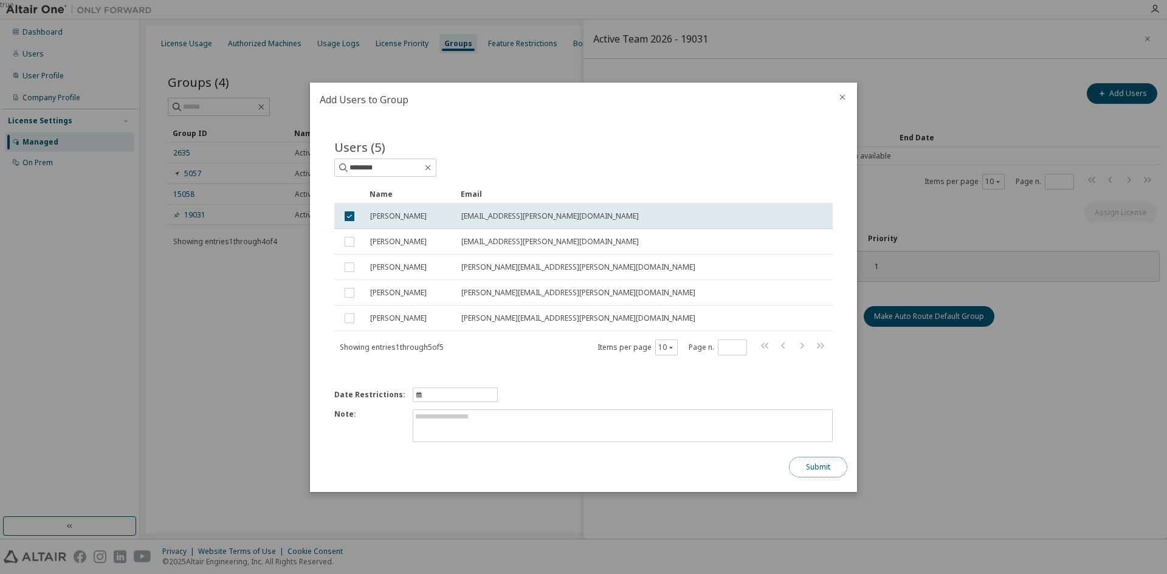
click at [799, 469] on button "Submit" at bounding box center [818, 467] width 58 height 21
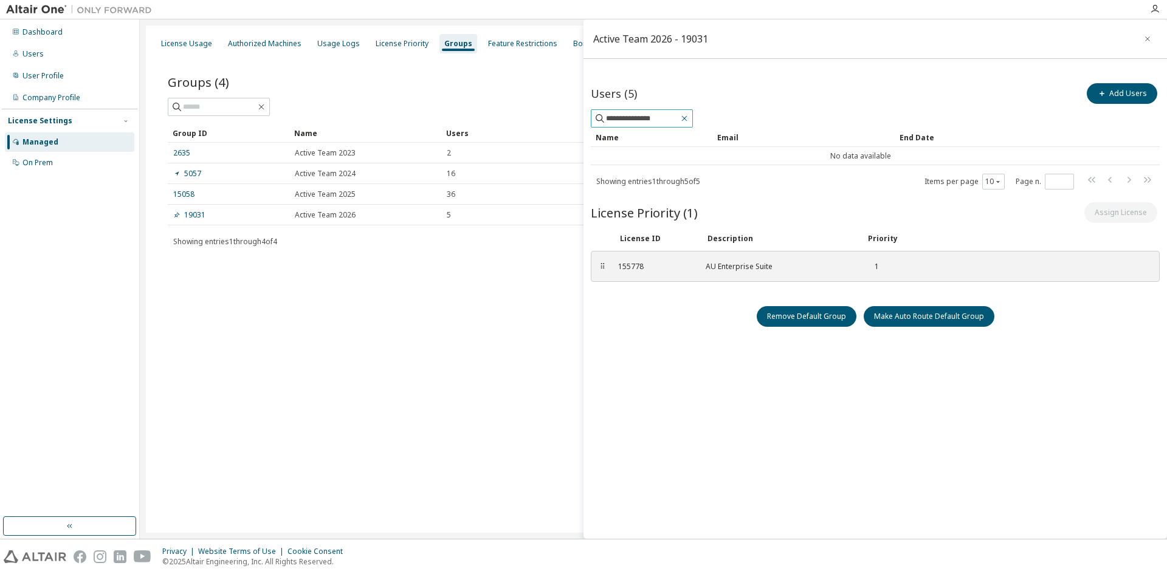
click at [689, 117] on icon "button" at bounding box center [684, 119] width 10 height 10
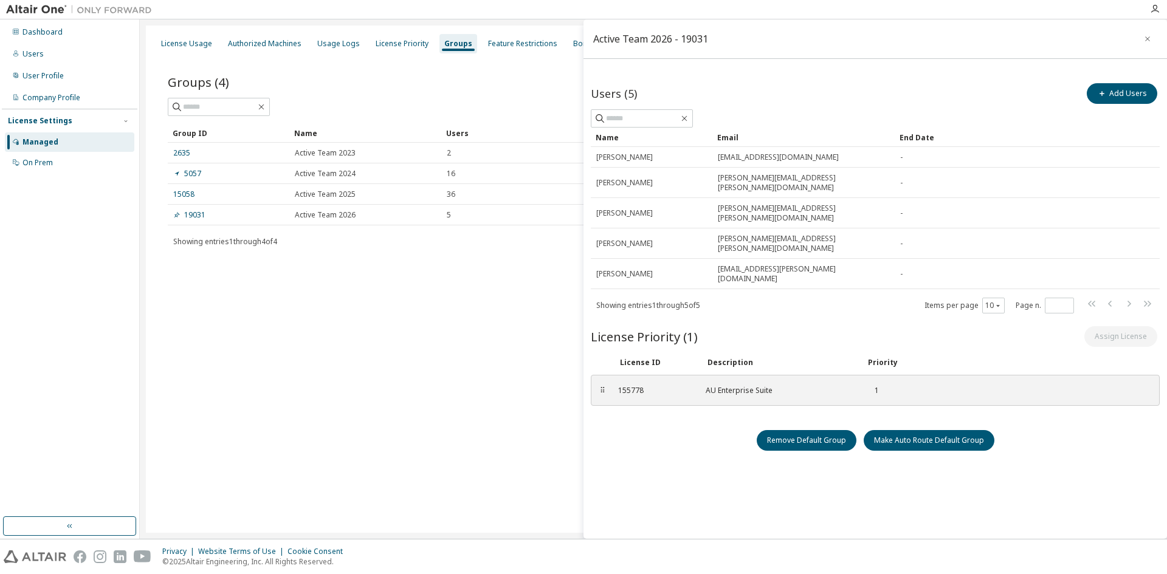
click at [654, 139] on div "Name" at bounding box center [652, 137] width 112 height 19
click at [1117, 106] on div "Users (5) Add Users" at bounding box center [875, 104] width 569 height 47
click at [1123, 99] on button "Add Users" at bounding box center [1121, 93] width 70 height 21
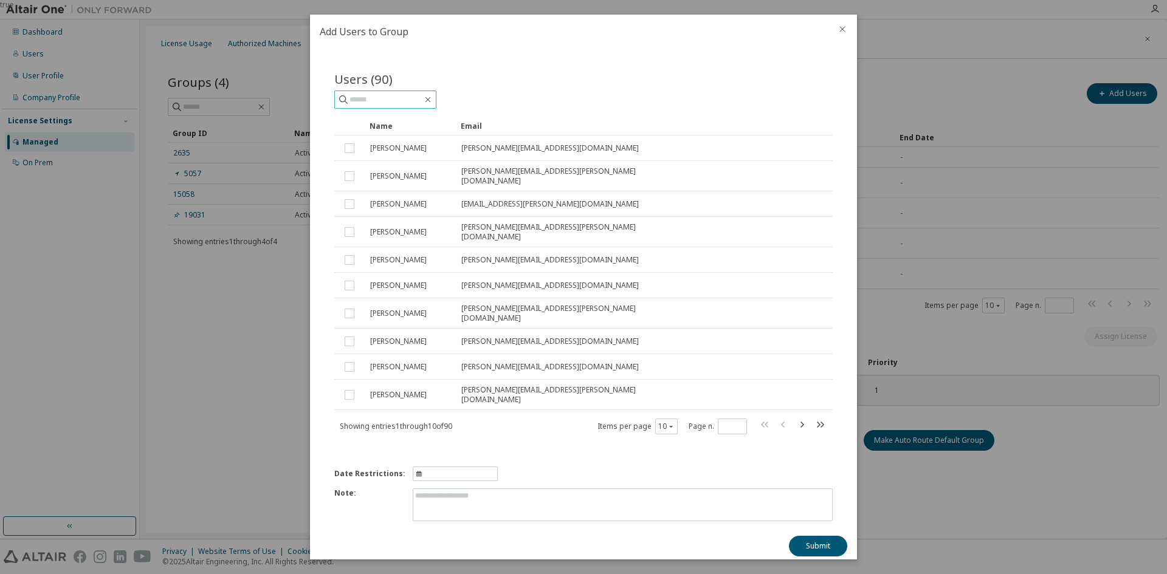
click at [383, 96] on input "text" at bounding box center [385, 100] width 73 height 12
paste input "**********"
type input "**********"
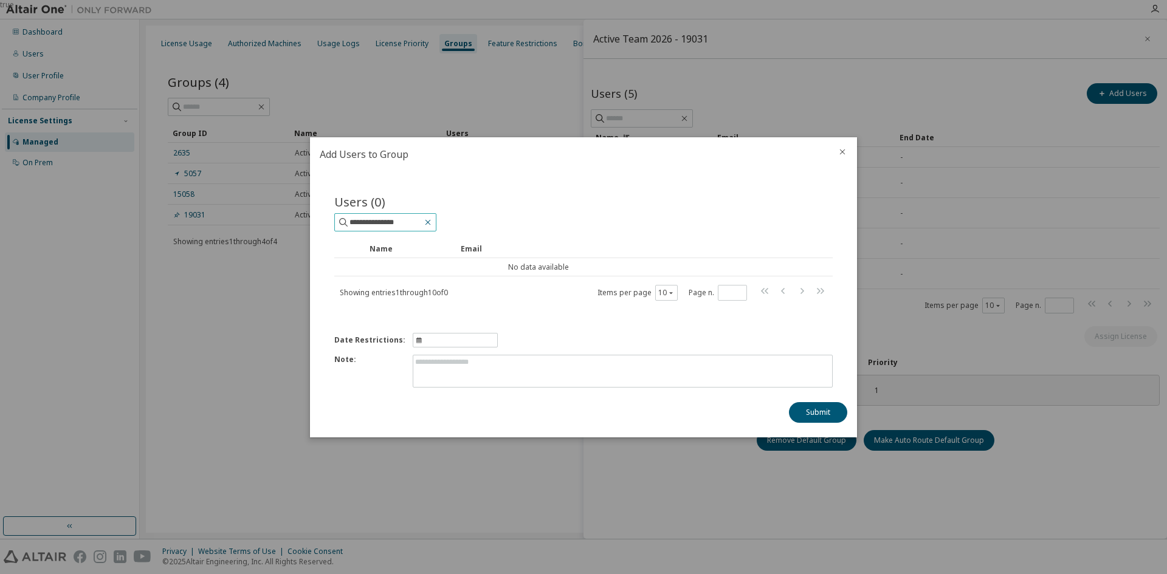
click at [433, 224] on icon "button" at bounding box center [428, 223] width 10 height 10
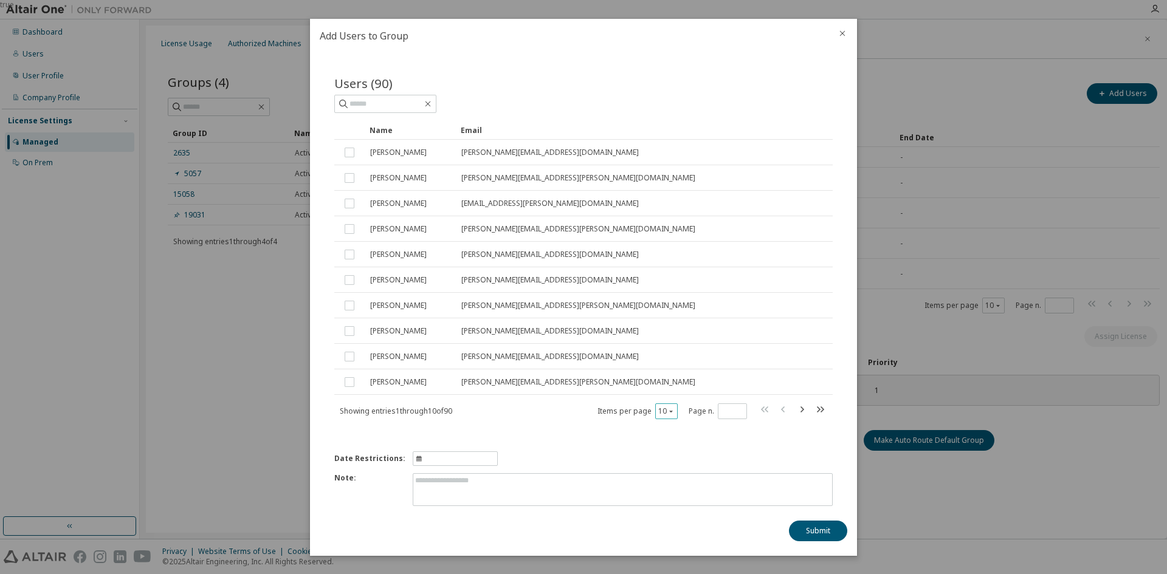
click at [667, 411] on icon "button" at bounding box center [670, 410] width 7 height 7
click at [678, 491] on div "100" at bounding box center [703, 488] width 97 height 15
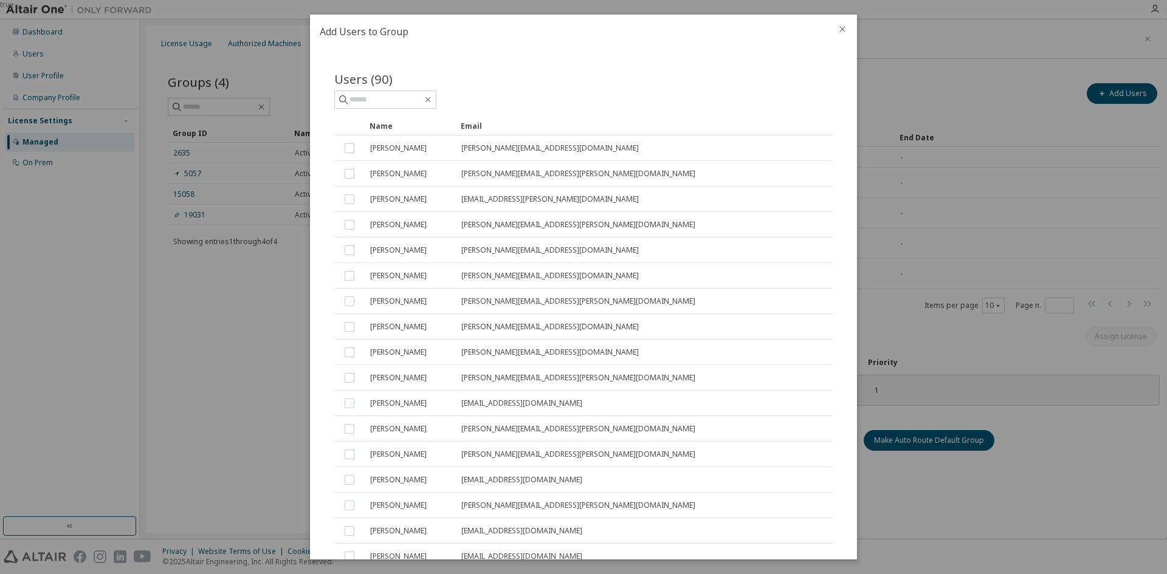
click at [383, 122] on div "Name" at bounding box center [409, 125] width 81 height 19
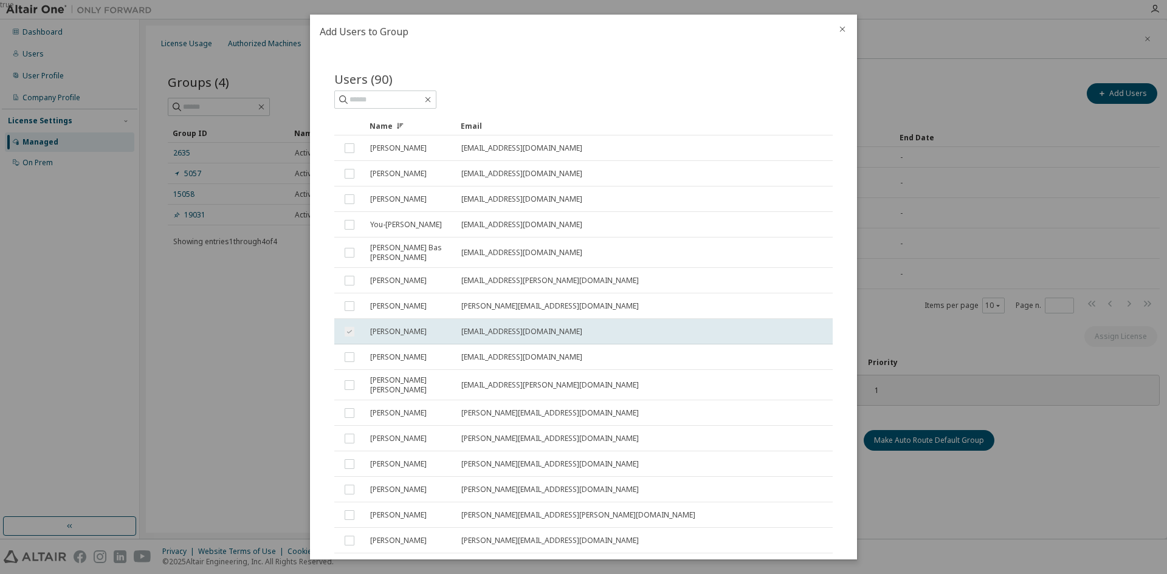
click at [400, 122] on icon at bounding box center [399, 125] width 7 height 7
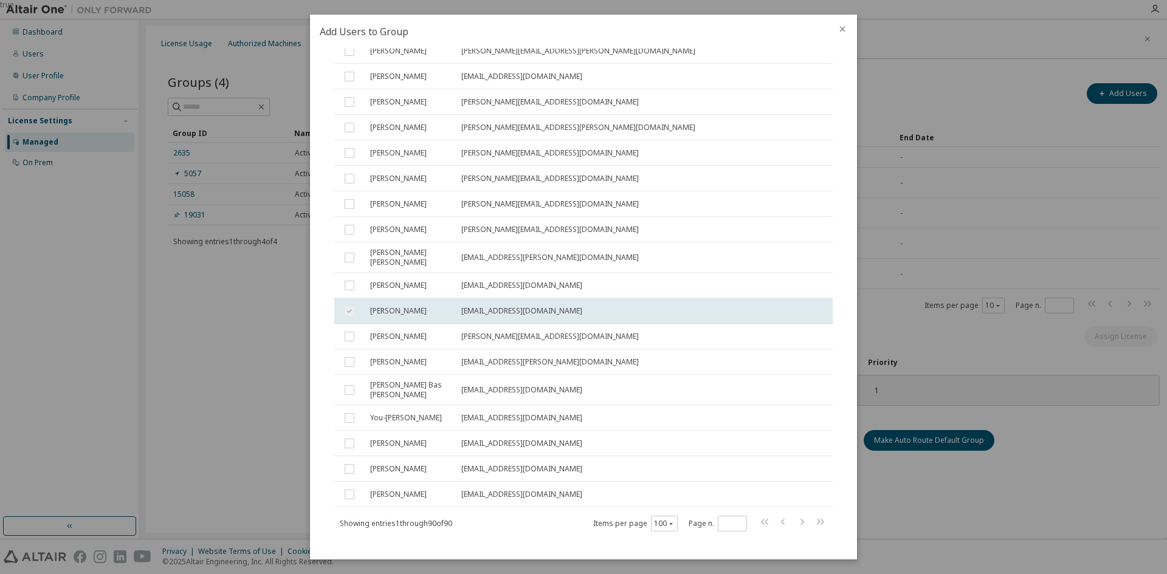
scroll to position [2053, 0]
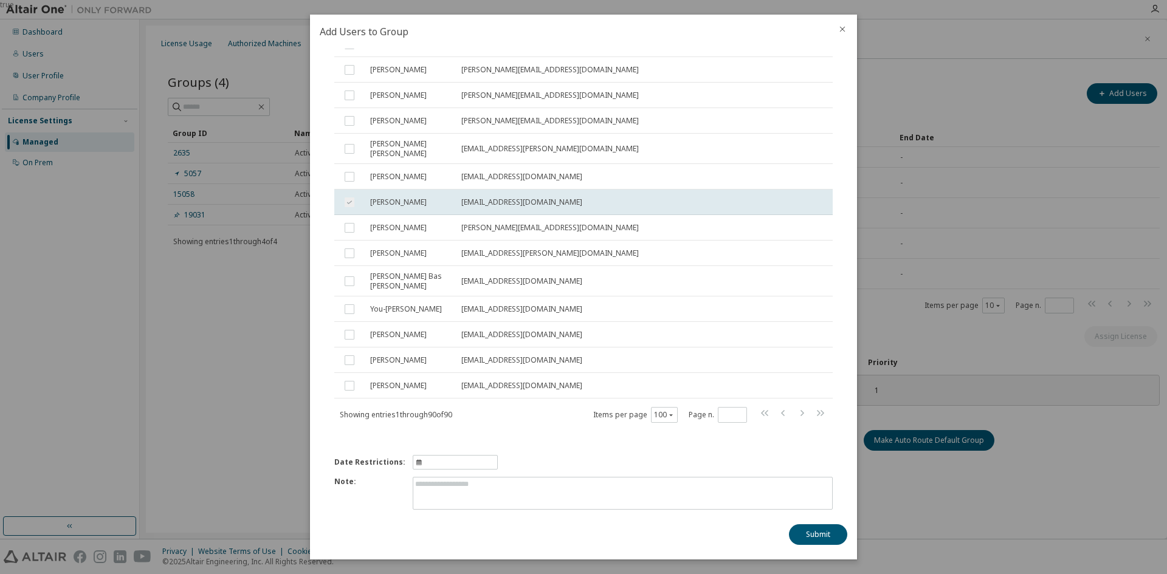
click at [175, 403] on div "true" at bounding box center [583, 287] width 1167 height 574
click at [842, 33] on icon "close" at bounding box center [842, 29] width 10 height 10
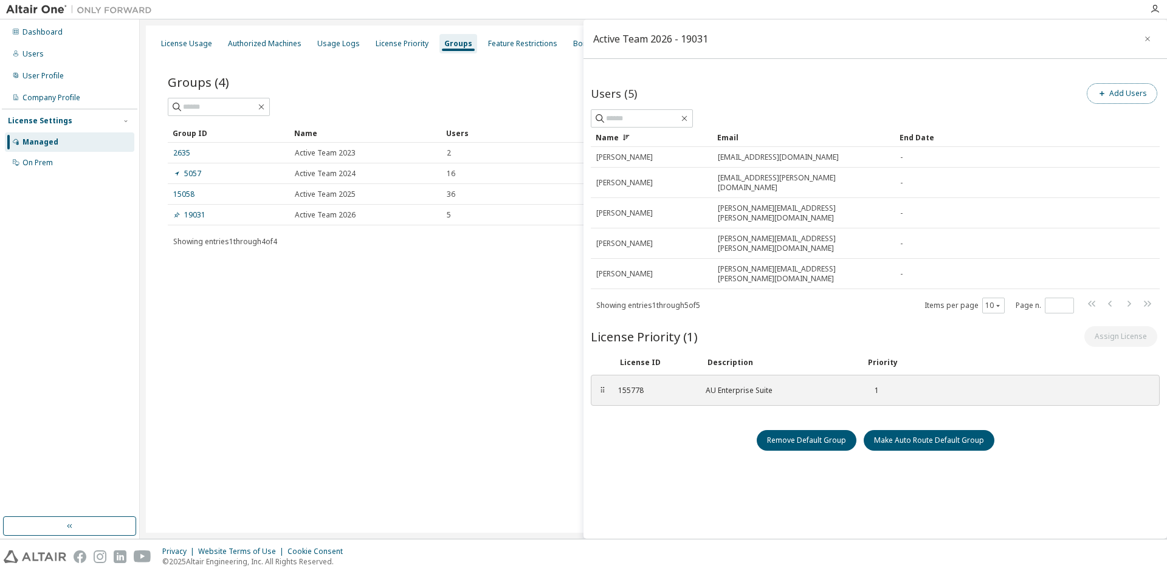
click at [1104, 86] on button "Add Users" at bounding box center [1121, 93] width 70 height 21
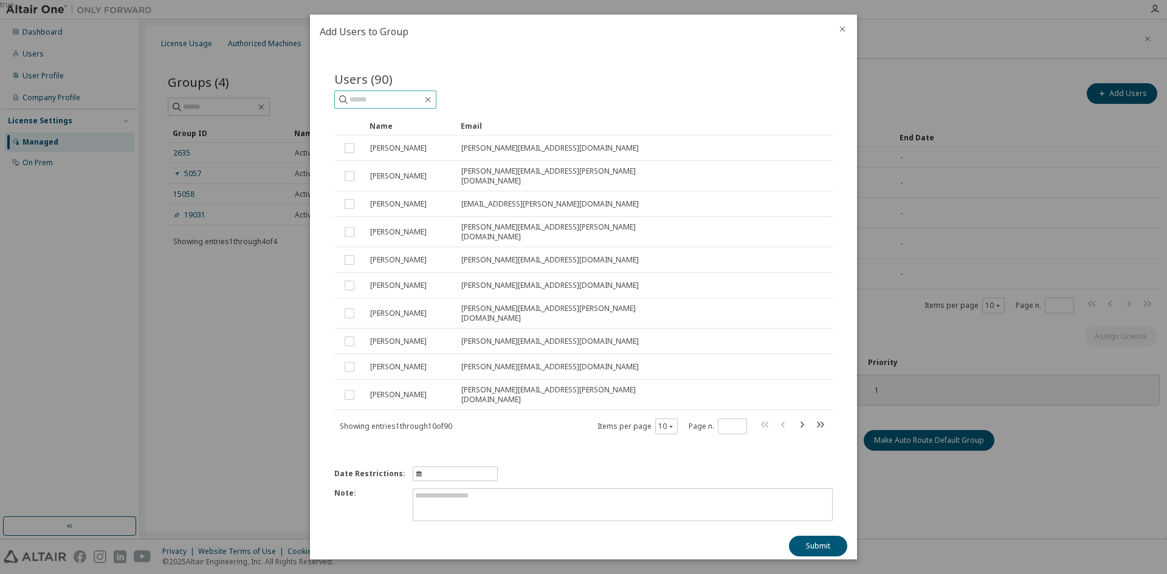
click at [390, 103] on input "text" at bounding box center [385, 100] width 73 height 12
paste input "**********"
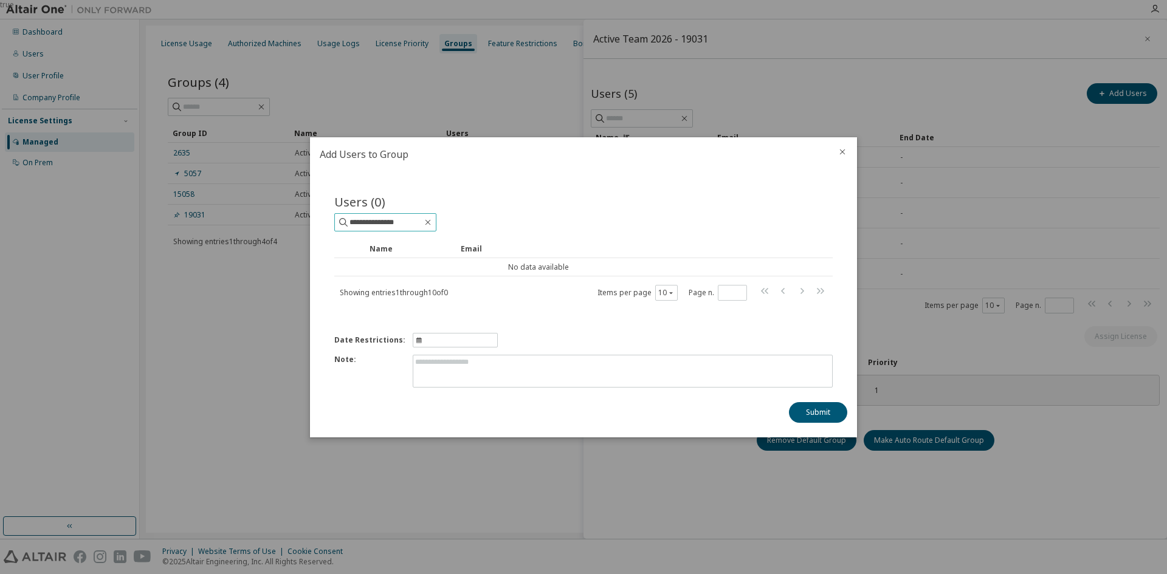
drag, startPoint x: 255, startPoint y: 212, endPoint x: 222, endPoint y: 211, distance: 32.2
click at [231, 0] on div "**********" at bounding box center [583, 0] width 1167 height 0
type input "****"
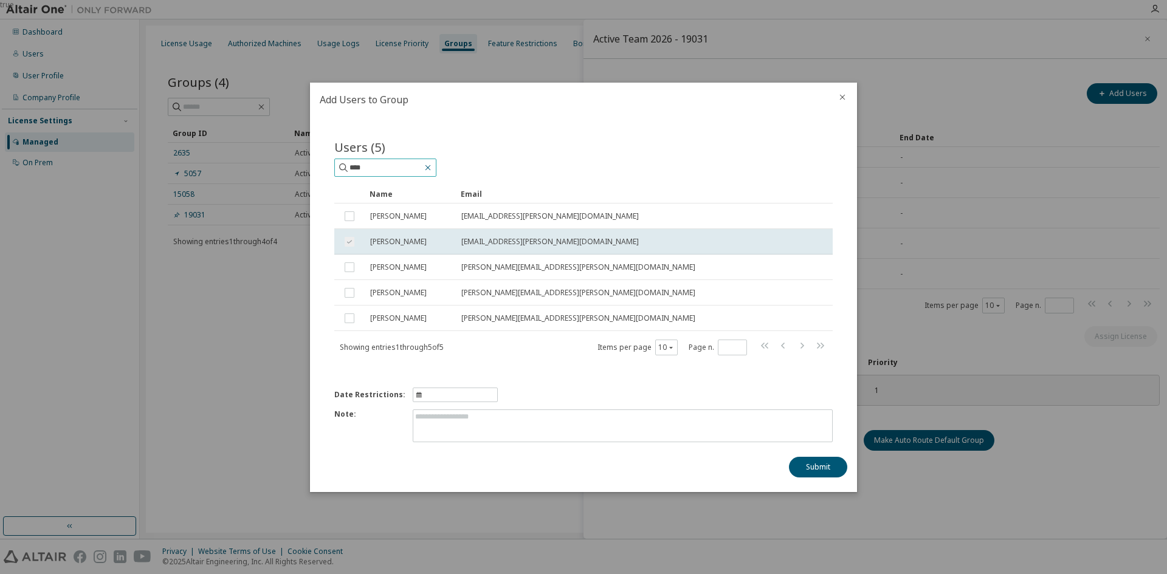
click at [433, 166] on icon "button" at bounding box center [428, 168] width 10 height 10
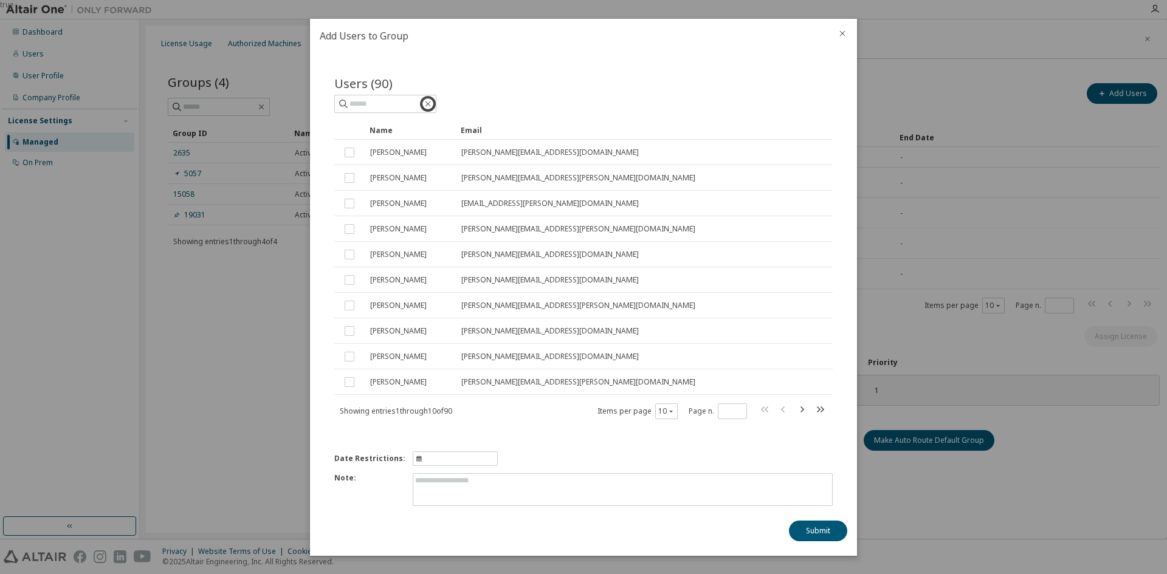
click at [372, 111] on div "Users (90) Clear Load Save Save As Field Operator Value Select filter Select op…" at bounding box center [583, 247] width 498 height 345
click at [371, 105] on input "text" at bounding box center [385, 104] width 73 height 12
paste input "**********"
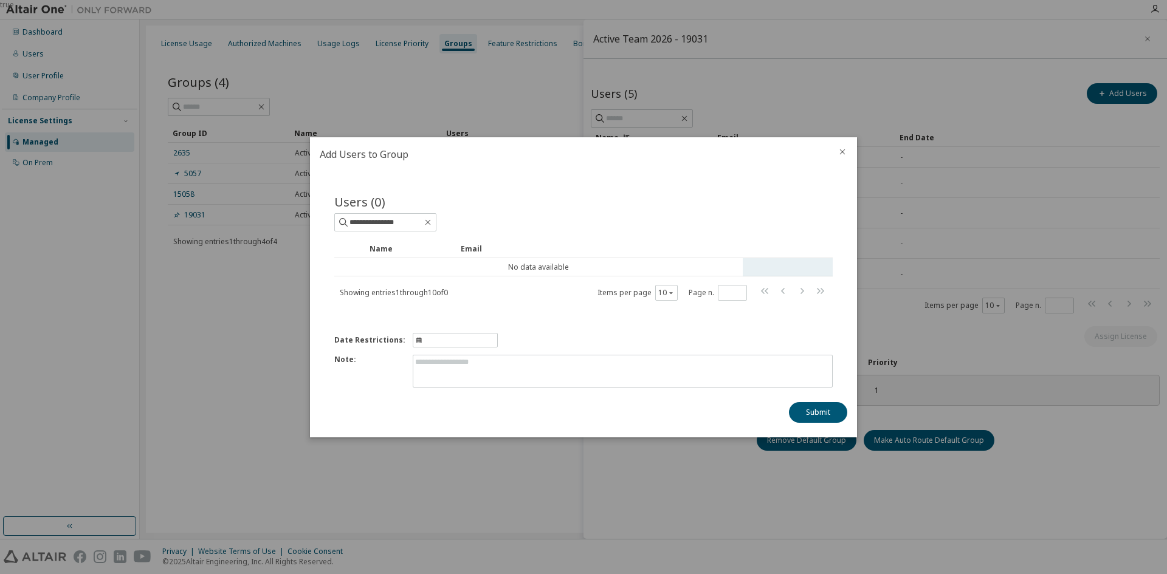
click at [537, 266] on td "No data available" at bounding box center [538, 267] width 408 height 18
drag, startPoint x: 418, startPoint y: 218, endPoint x: 371, endPoint y: 224, distance: 47.3
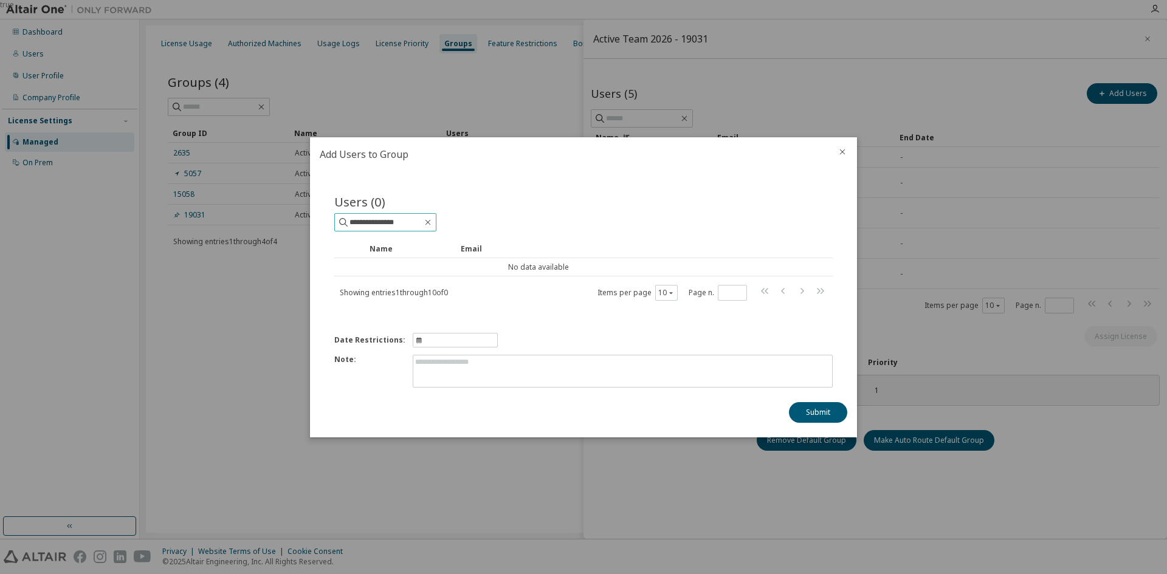
click at [371, 224] on input "**********" at bounding box center [385, 222] width 73 height 12
type input "*****"
click at [422, 220] on input "*****" at bounding box center [385, 222] width 73 height 12
click at [836, 144] on div at bounding box center [842, 153] width 29 height 32
click at [838, 149] on icon "close" at bounding box center [842, 152] width 10 height 10
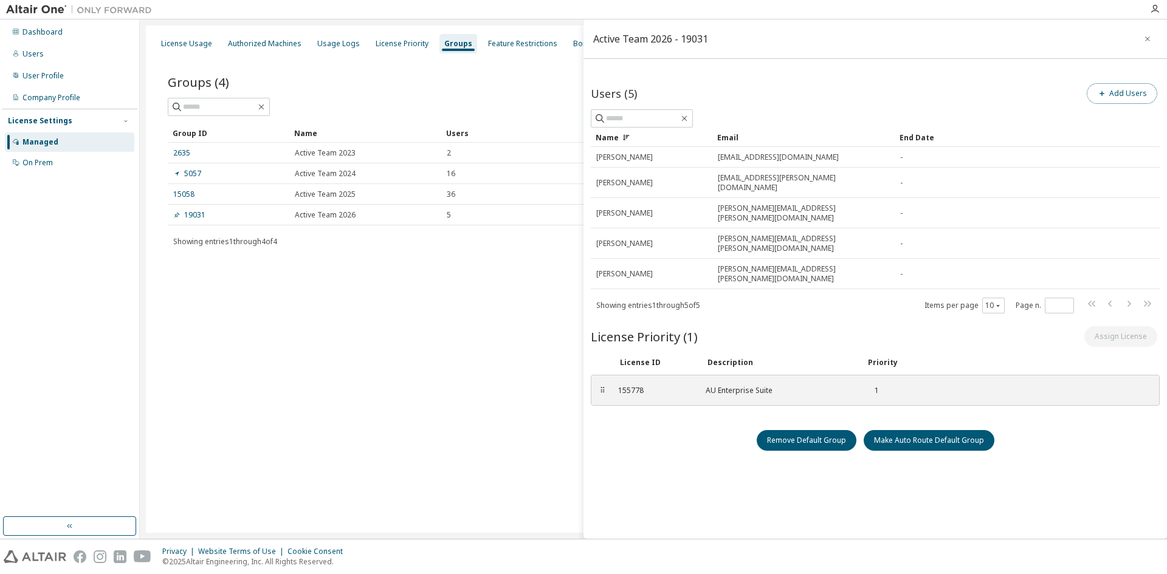
click at [1111, 84] on button "Add Users" at bounding box center [1121, 93] width 70 height 21
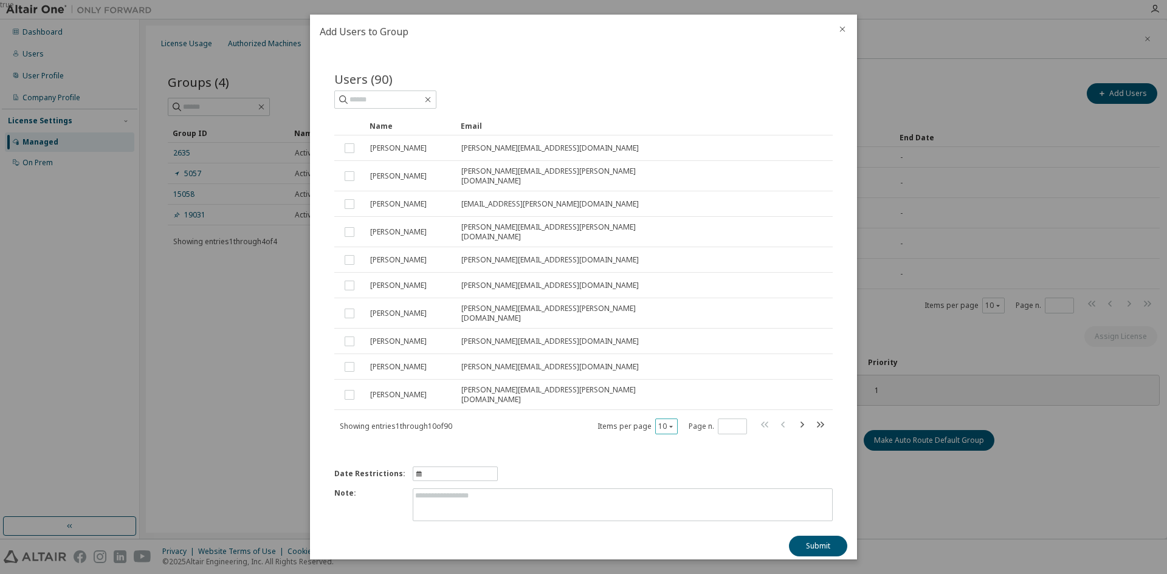
click at [656, 419] on div "10" at bounding box center [666, 427] width 22 height 16
click at [676, 419] on div "10" at bounding box center [666, 427] width 22 height 16
click at [847, 36] on div at bounding box center [842, 31] width 29 height 32
click at [839, 34] on icon "close" at bounding box center [842, 29] width 10 height 10
